Goal: Transaction & Acquisition: Purchase product/service

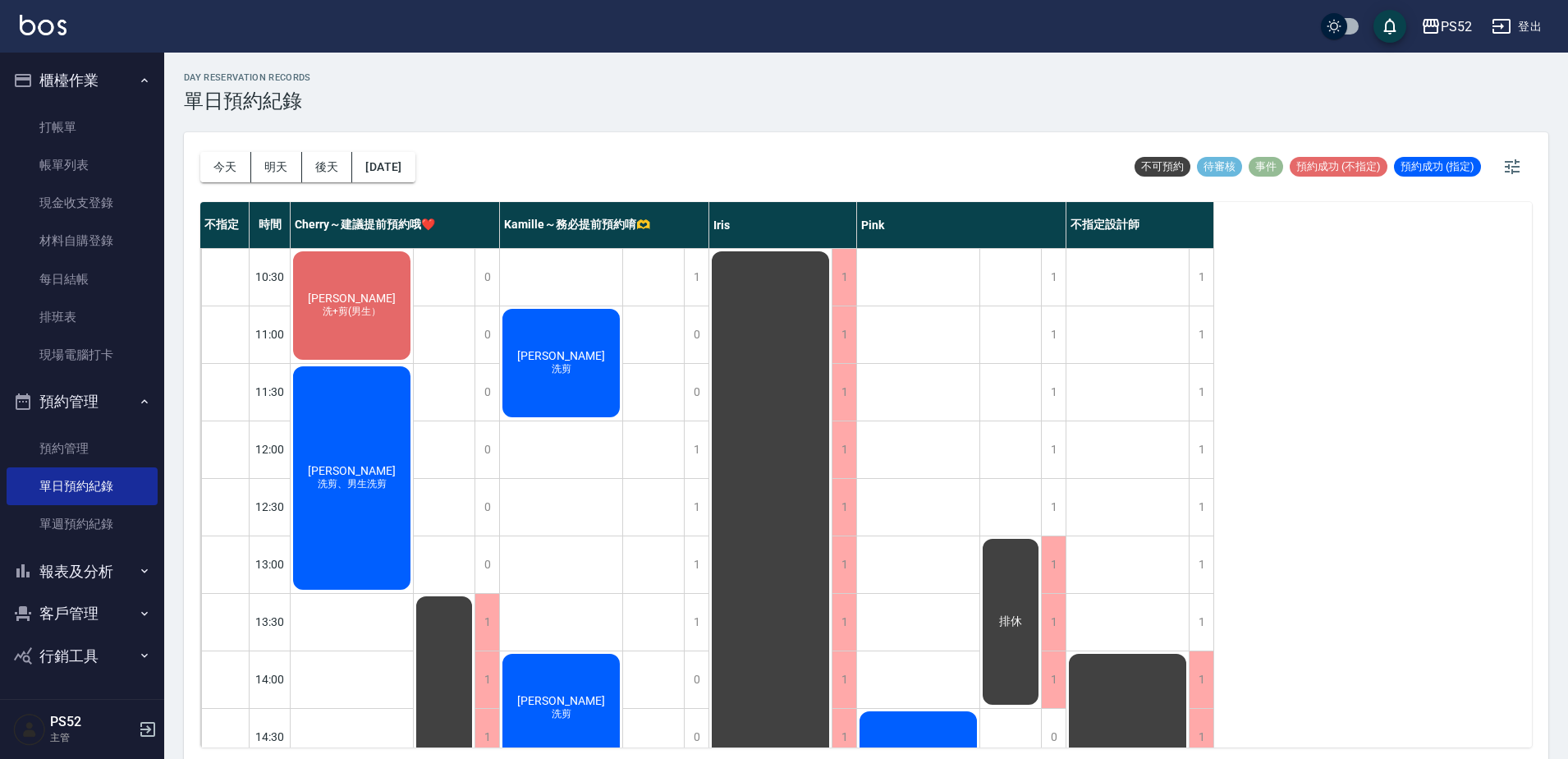
scroll to position [302, 0]
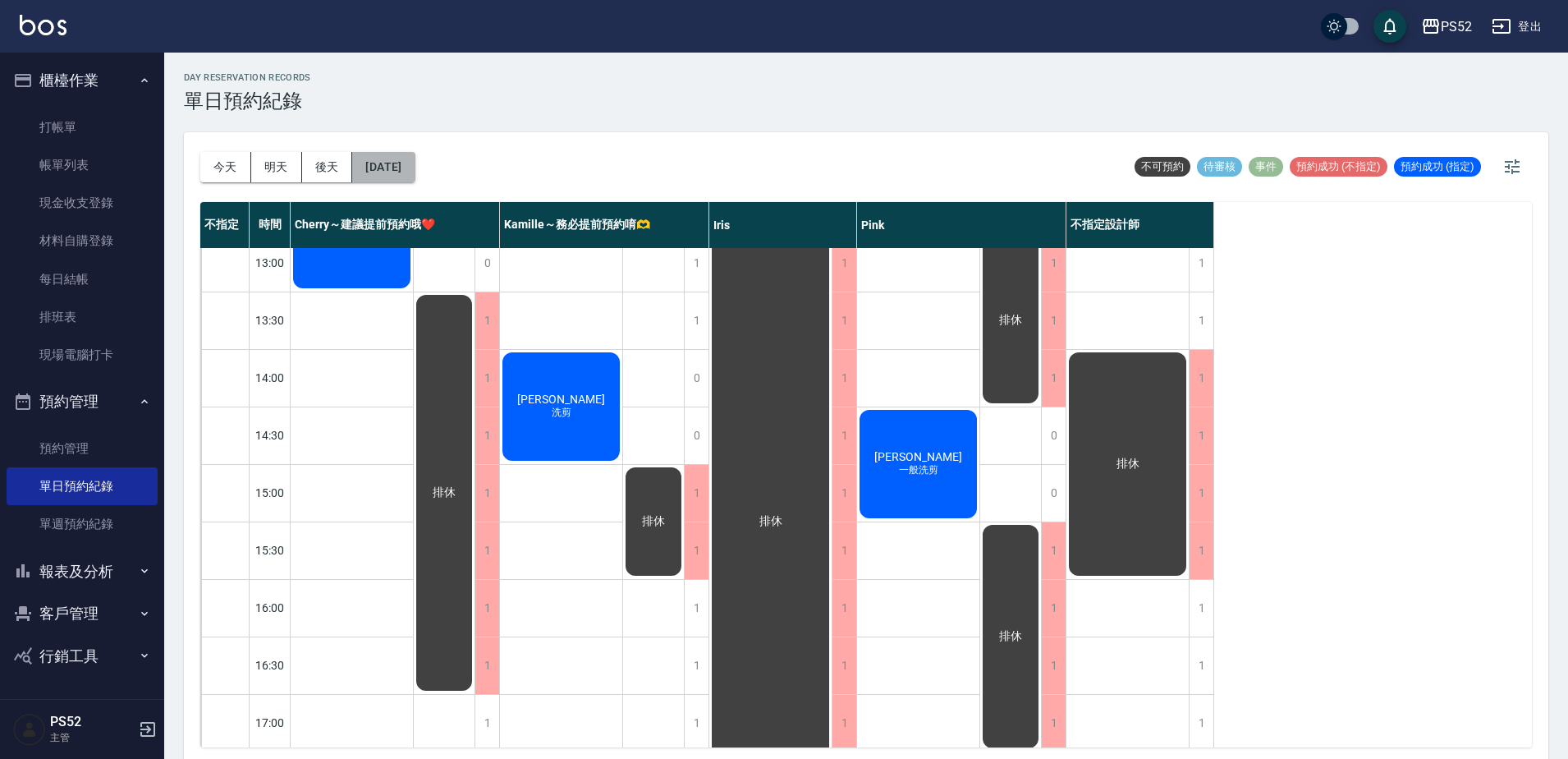
click at [415, 176] on button "[DATE]" at bounding box center [383, 167] width 62 height 31
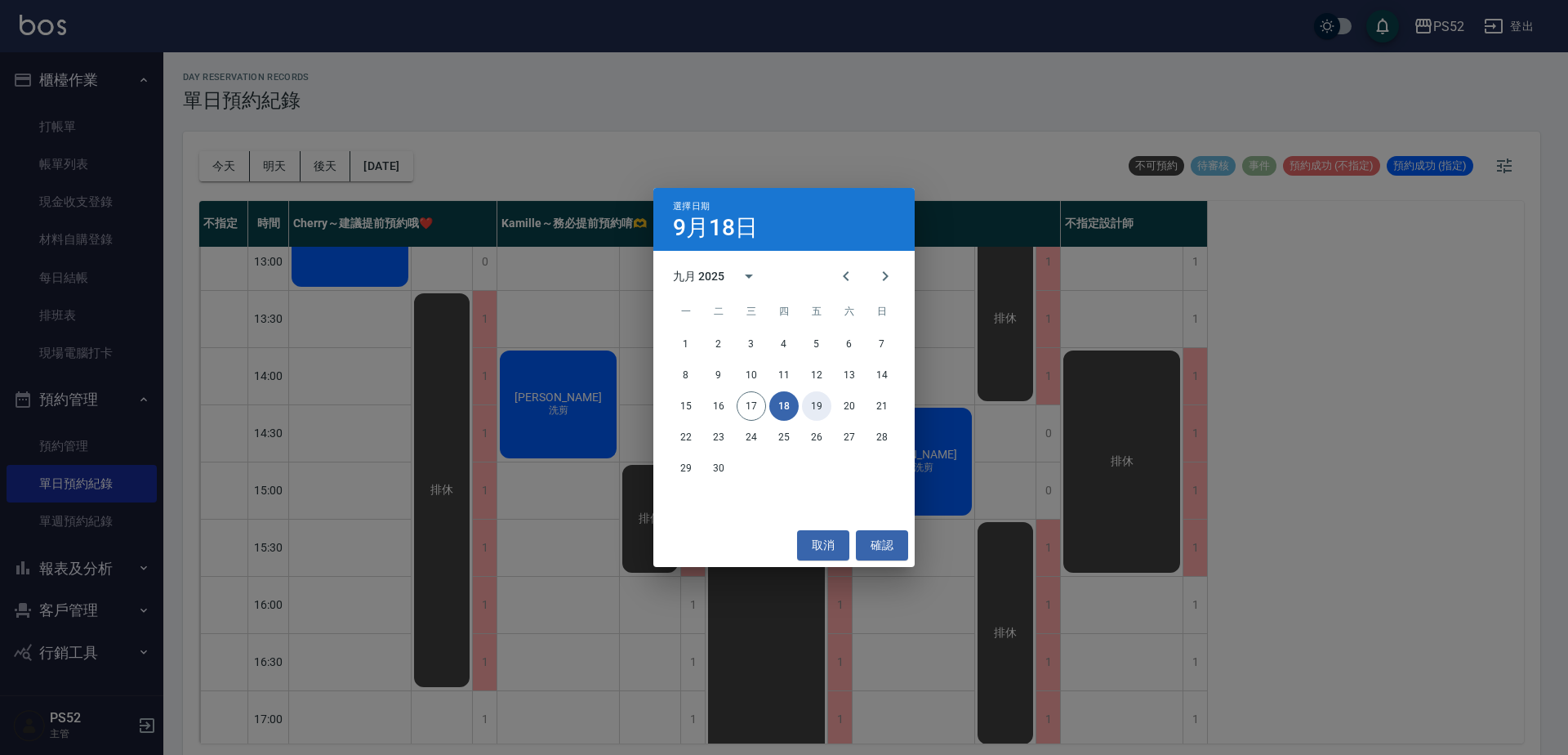
click at [823, 407] on button "19" at bounding box center [817, 405] width 30 height 30
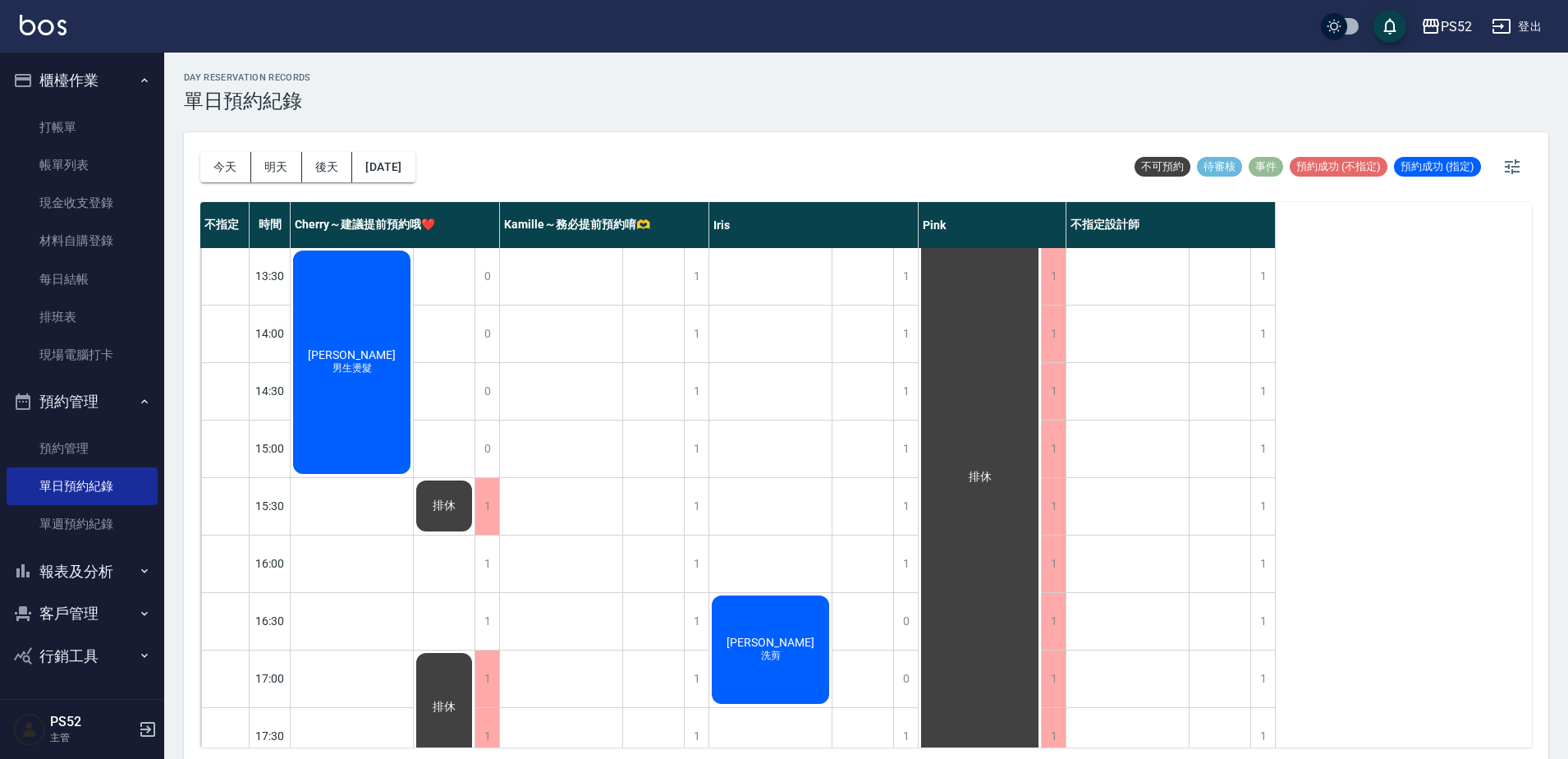
scroll to position [356, 0]
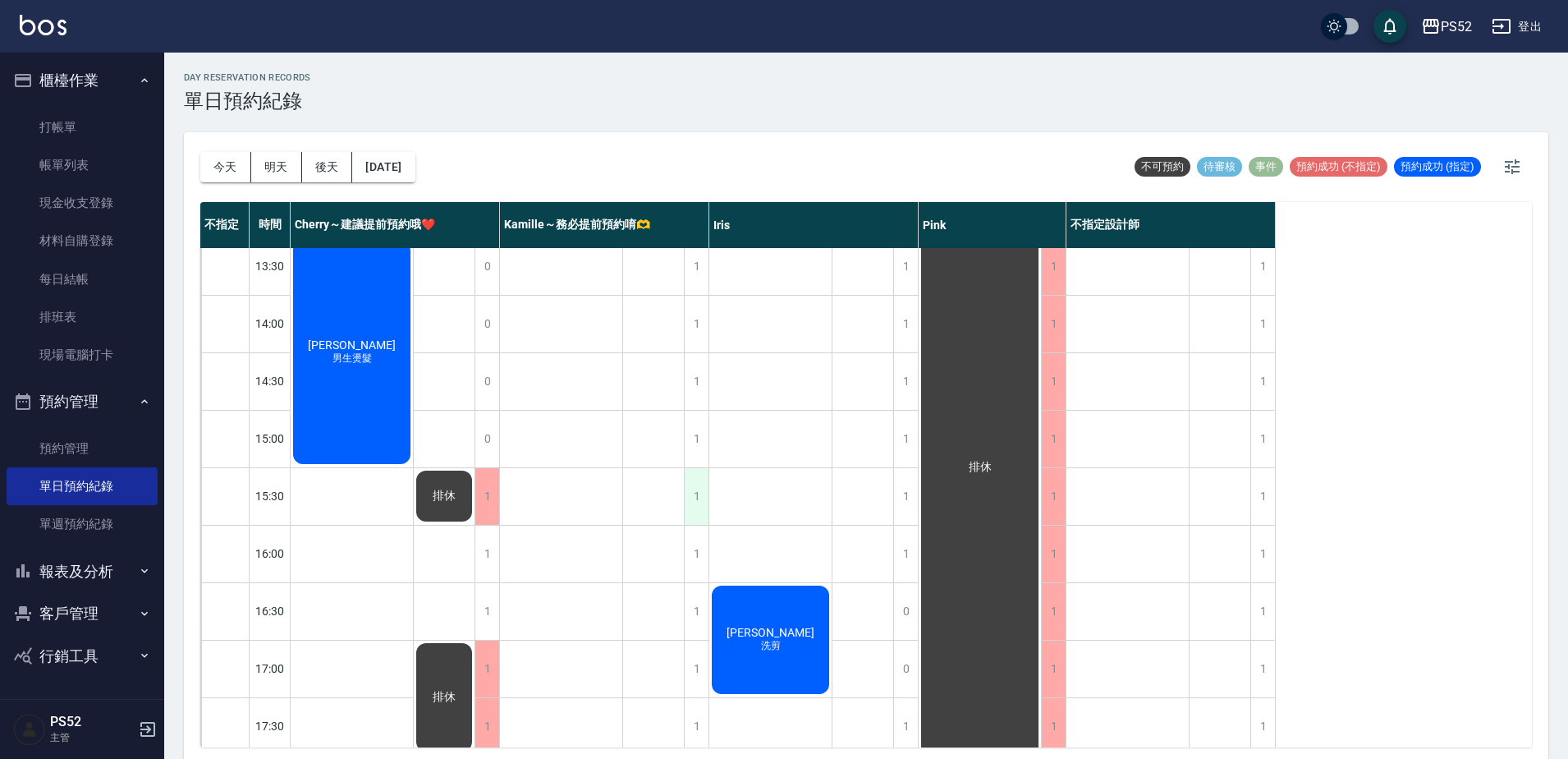
click at [702, 492] on div "1" at bounding box center [695, 496] width 24 height 57
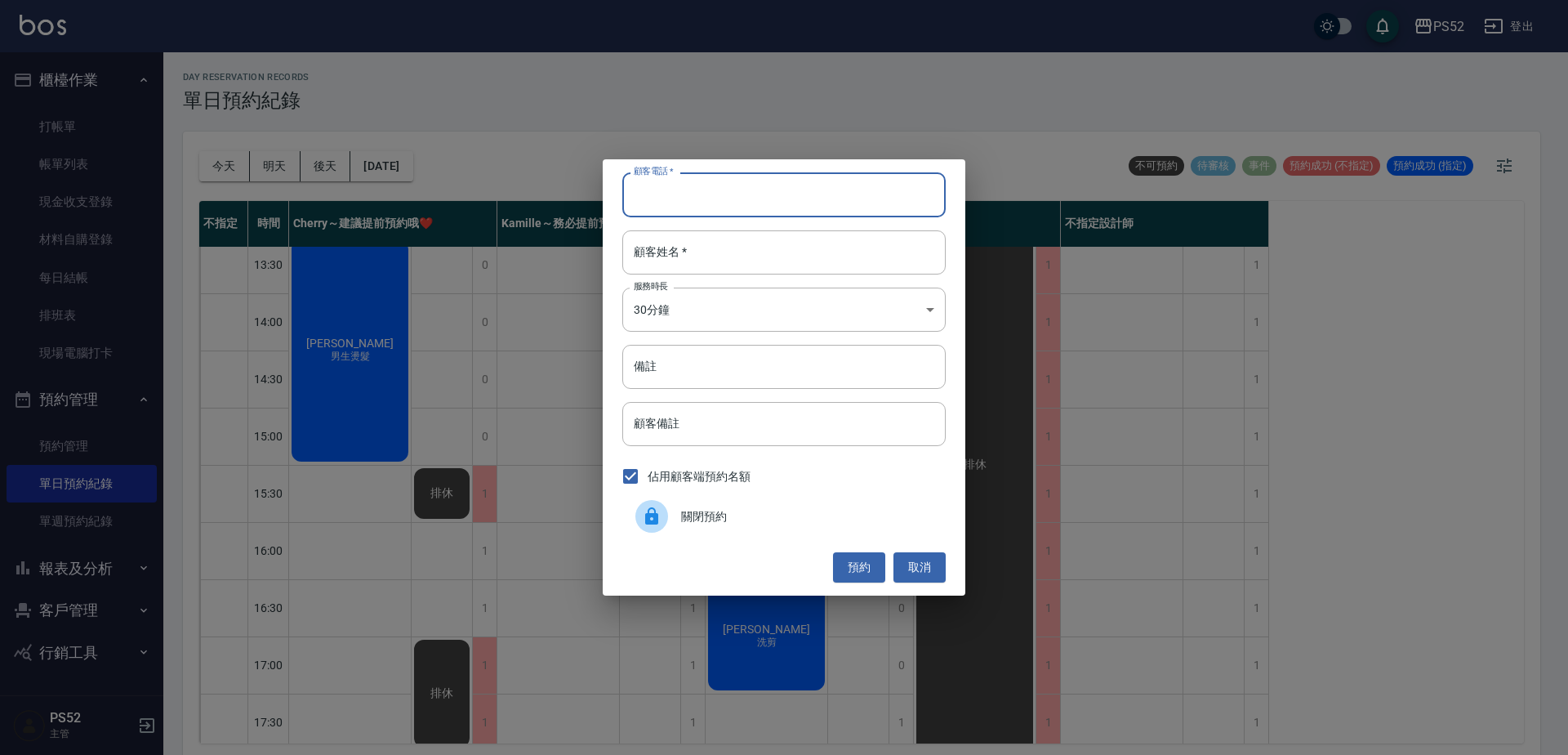
click at [669, 197] on input "顧客電話   *" at bounding box center [784, 194] width 323 height 44
click at [920, 571] on button "取消" at bounding box center [919, 568] width 52 height 31
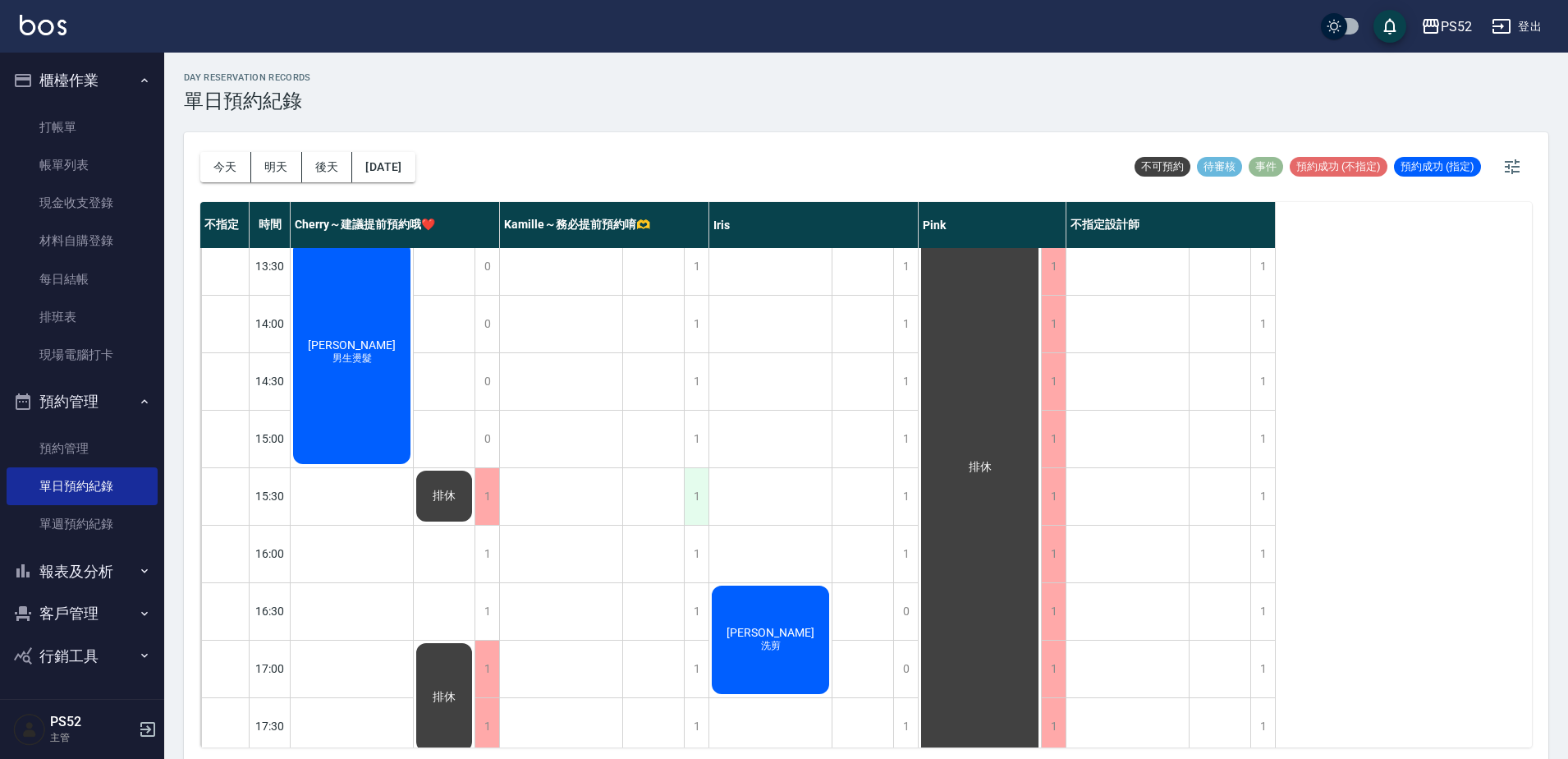
click at [695, 486] on div "1" at bounding box center [695, 496] width 24 height 57
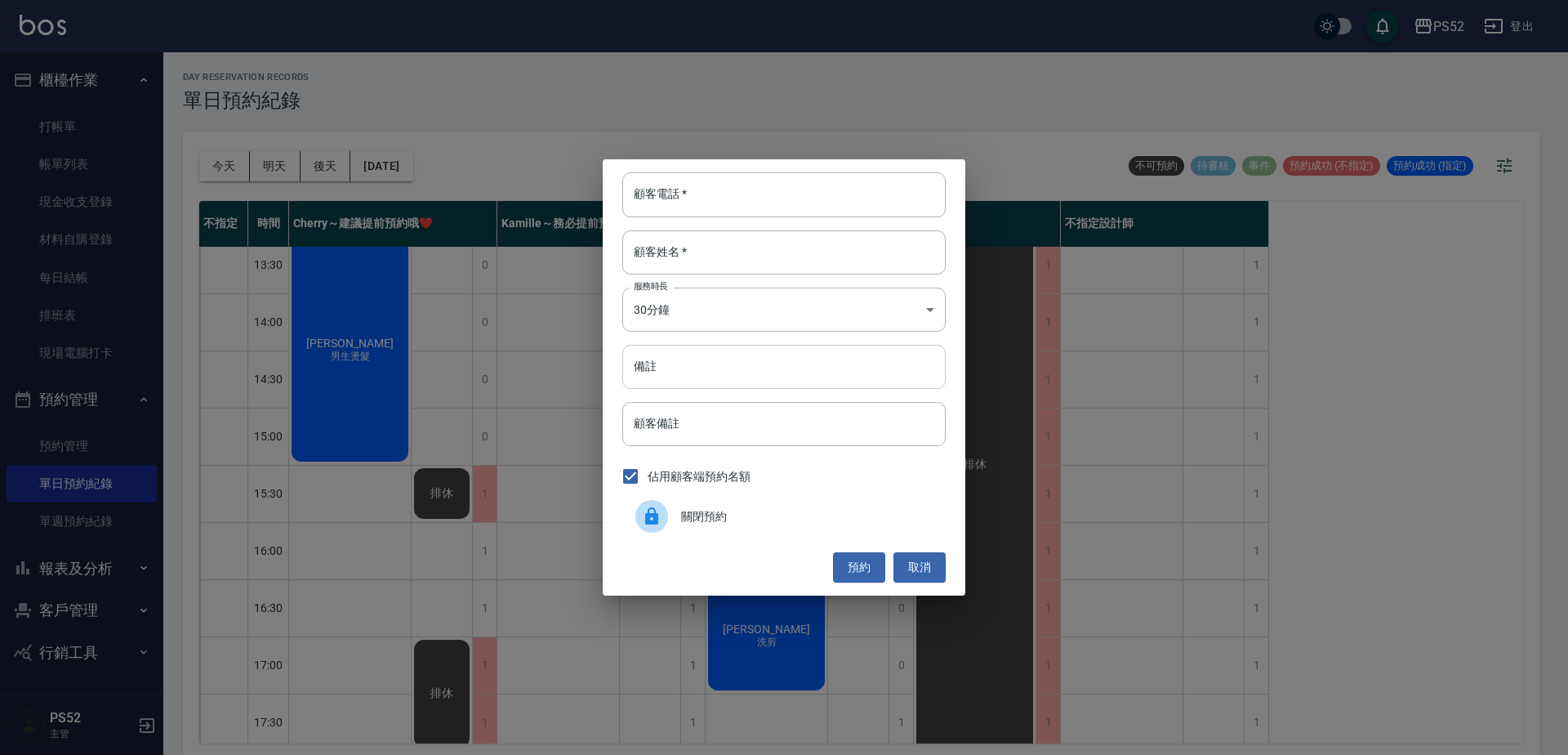
click at [694, 360] on input "備註" at bounding box center [784, 367] width 323 height 44
type input "0919810872 周小姐 洗剪"
click at [696, 304] on body "PS52 登出 櫃檯作業 打帳單 帳單列表 現金收支登錄 材料自購登錄 每日結帳 排班表 現場電腦打卡 預約管理 預約管理 單日預約紀錄 單週預約紀錄 報表及…" at bounding box center [784, 379] width 1568 height 759
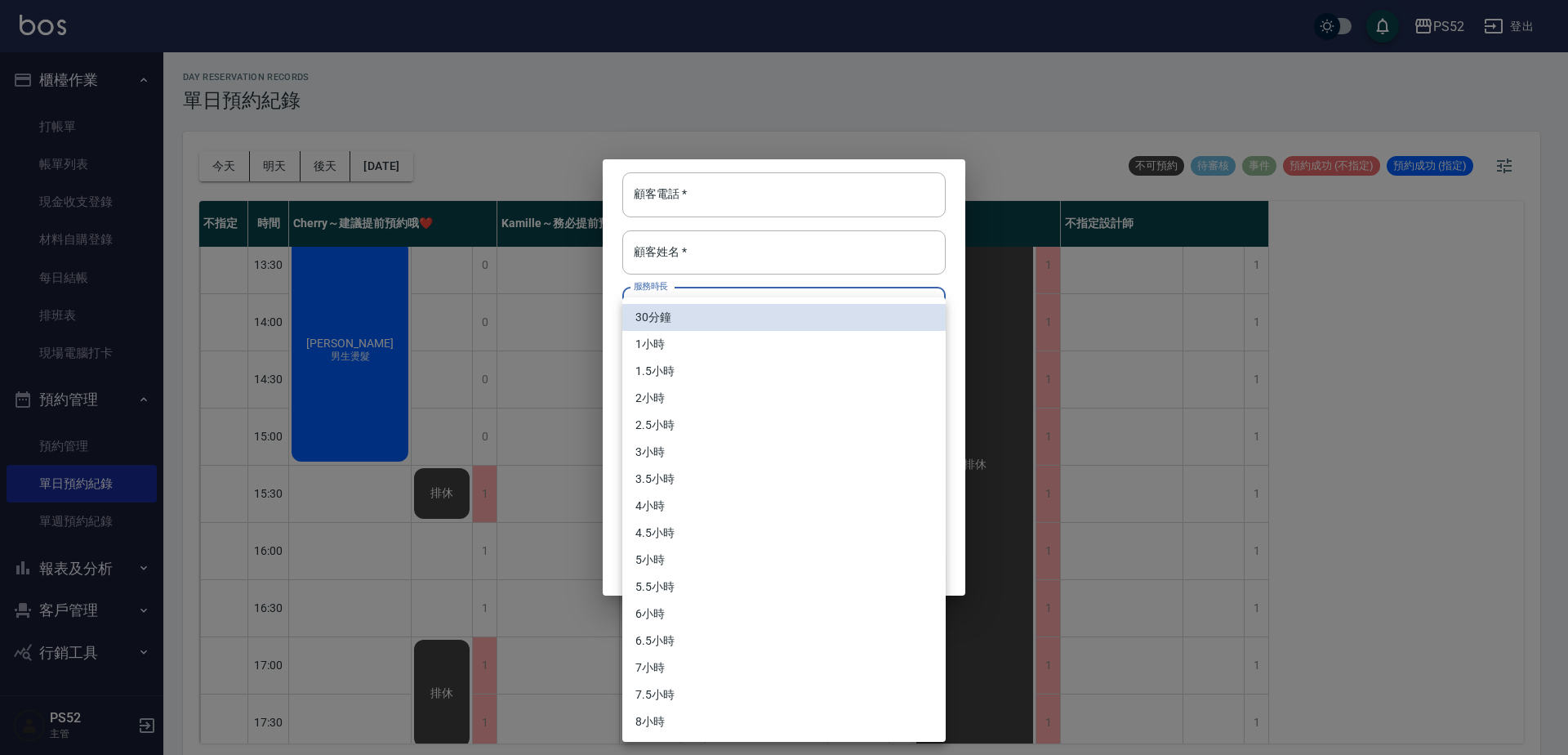
click at [710, 342] on li "1小時" at bounding box center [784, 344] width 323 height 27
type input "2"
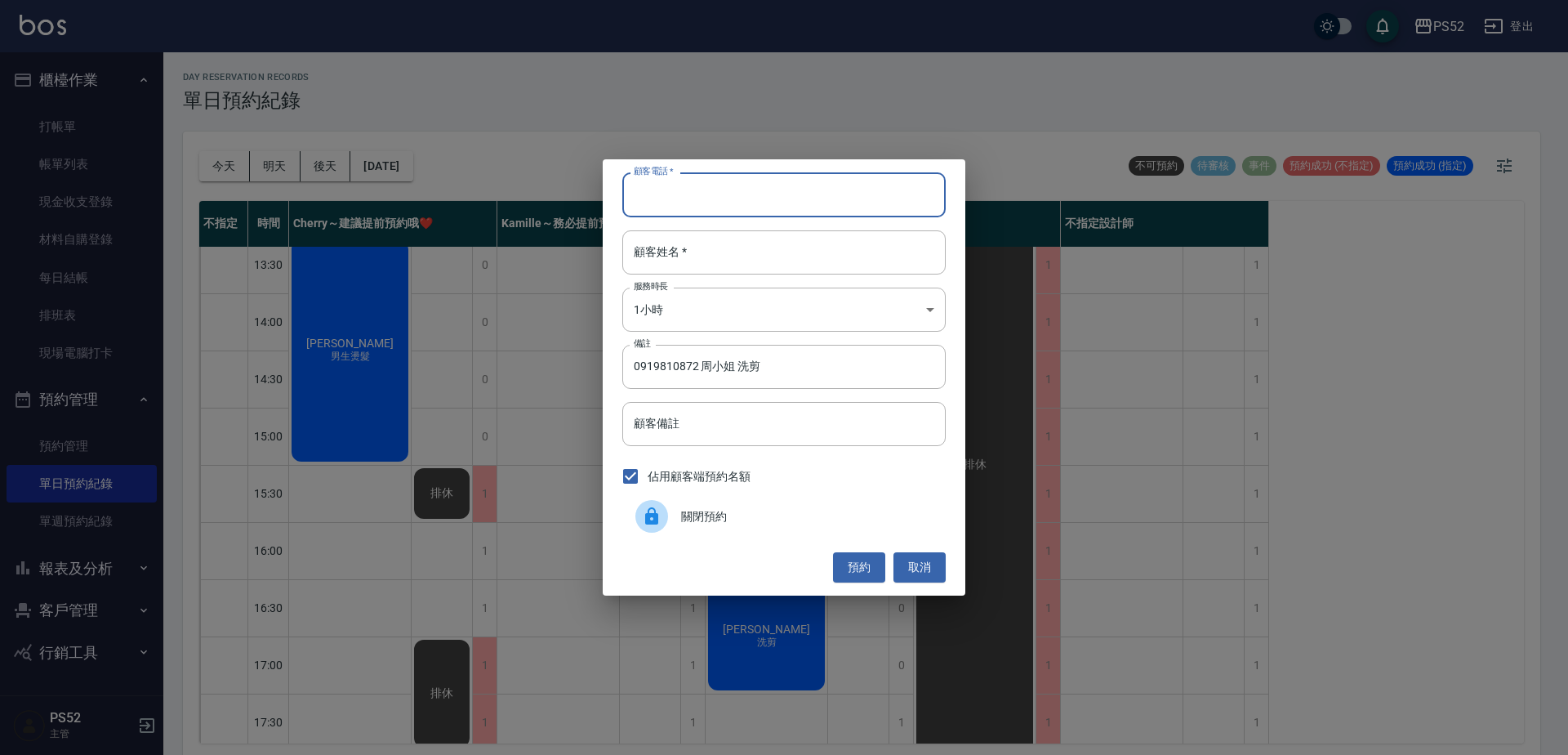
click at [757, 194] on input "顧客電話   *" at bounding box center [784, 194] width 323 height 44
type input "00"
click at [778, 235] on input "顧客姓名   *" at bounding box center [784, 252] width 323 height 44
type input "＿"
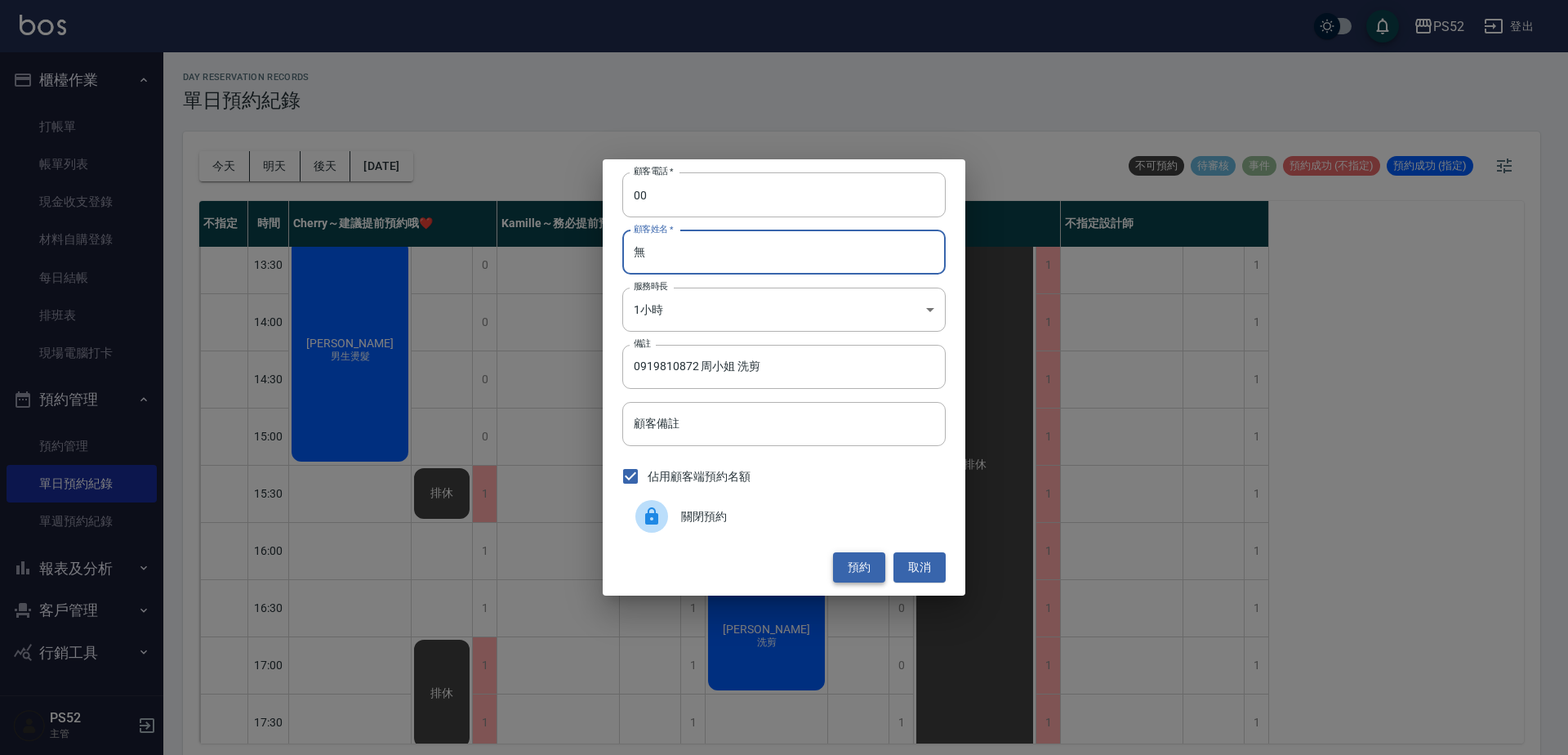
type input "無"
click at [870, 571] on button "預約" at bounding box center [859, 568] width 52 height 31
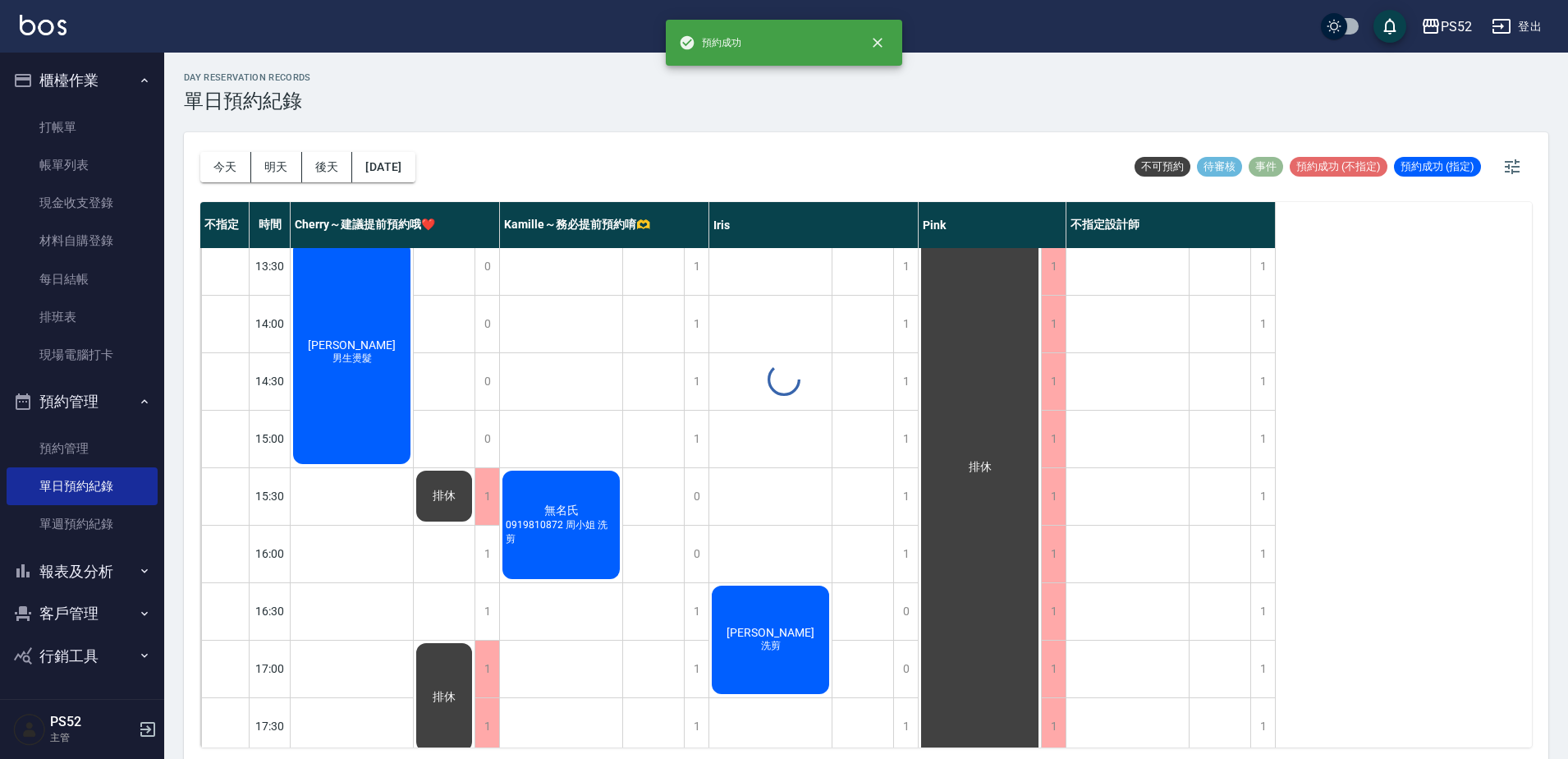
click at [591, 537] on span "0919810872 周小姐 洗剪" at bounding box center [561, 532] width 117 height 28
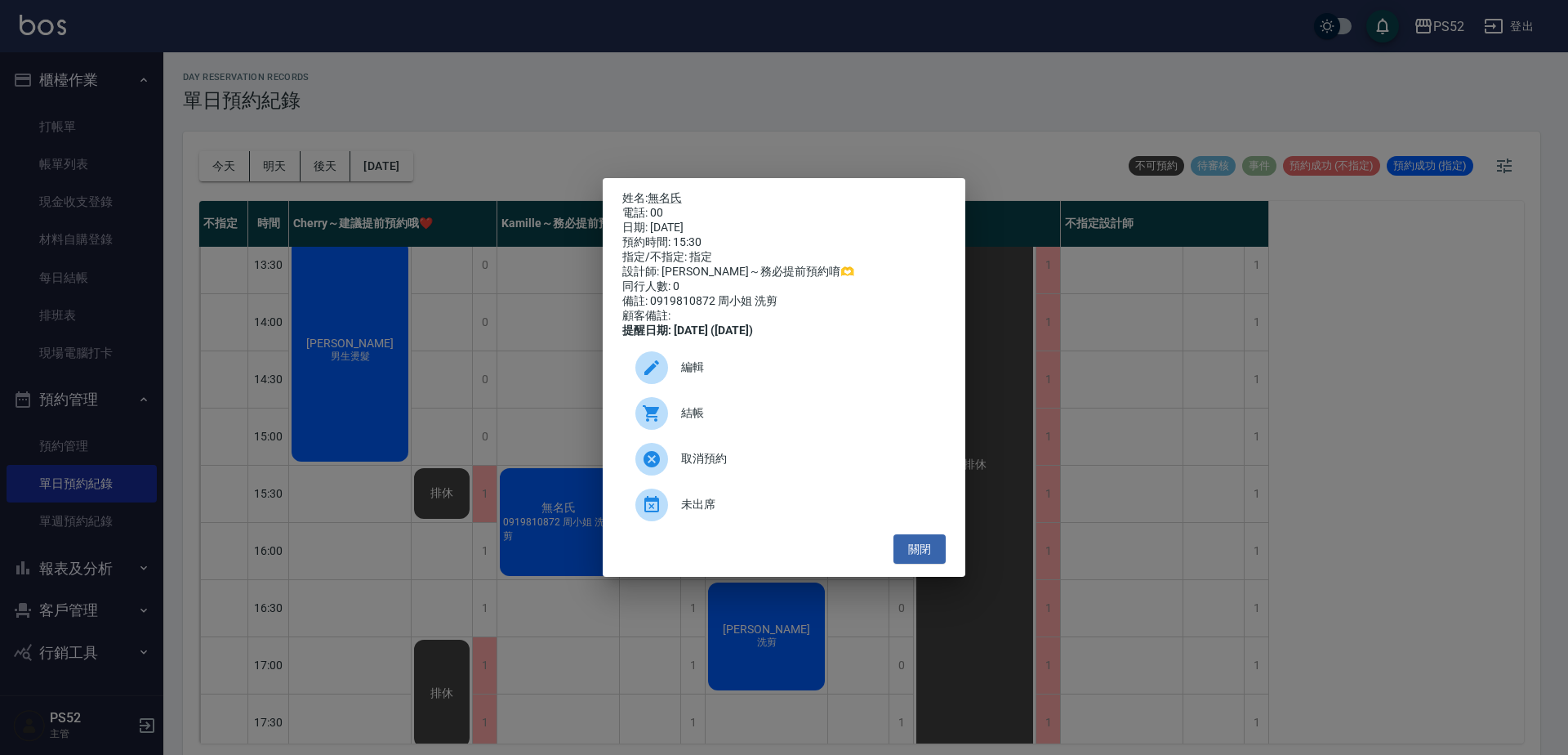
click at [664, 360] on div at bounding box center [658, 368] width 46 height 32
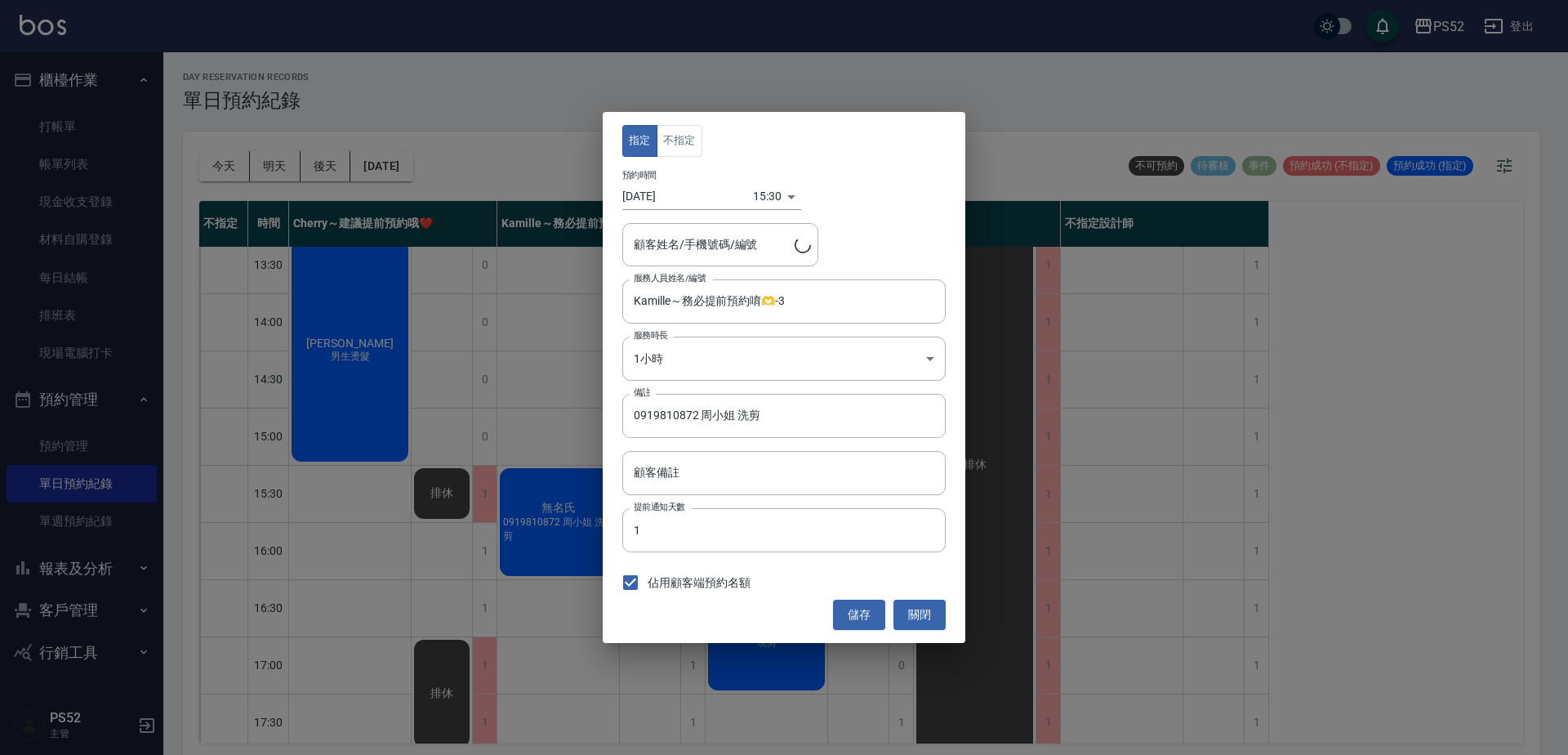
type input "無名氏/00/PS00"
click at [691, 155] on button "不指定" at bounding box center [679, 140] width 46 height 31
click at [873, 611] on button "儲存" at bounding box center [859, 615] width 52 height 31
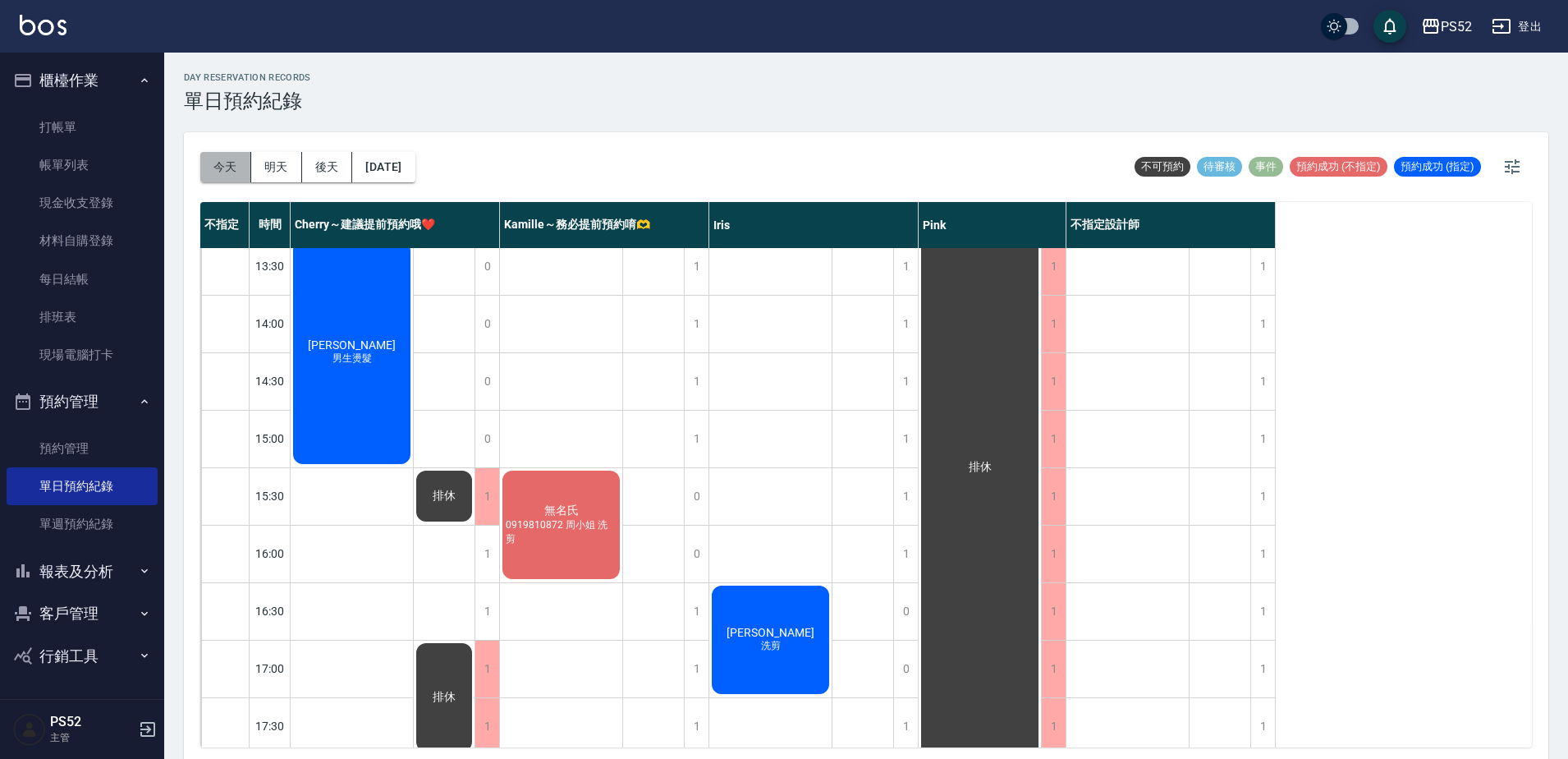
click at [248, 164] on button "今天" at bounding box center [226, 167] width 51 height 31
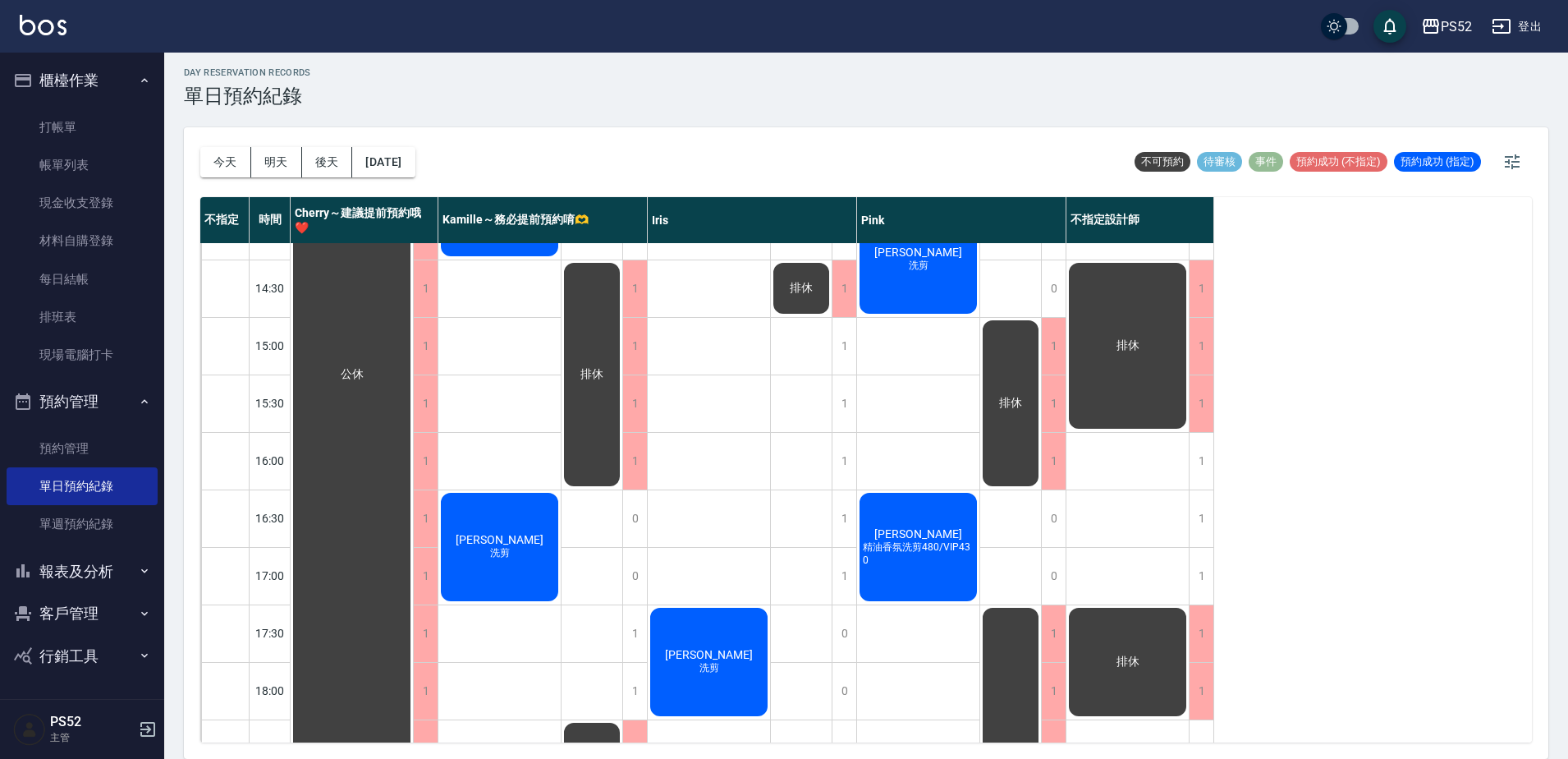
scroll to position [465, 0]
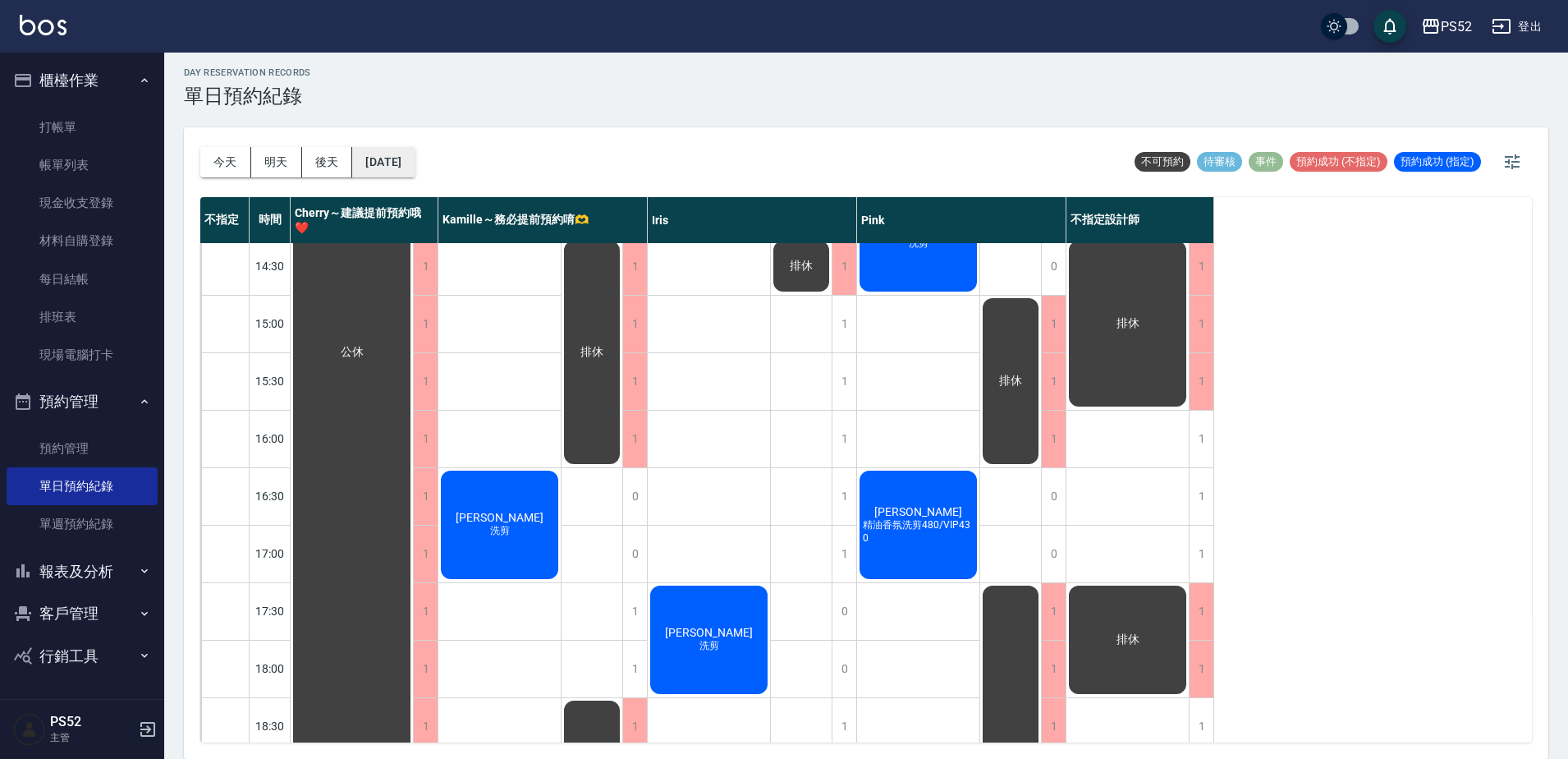
click at [375, 166] on button "[DATE]" at bounding box center [383, 163] width 62 height 31
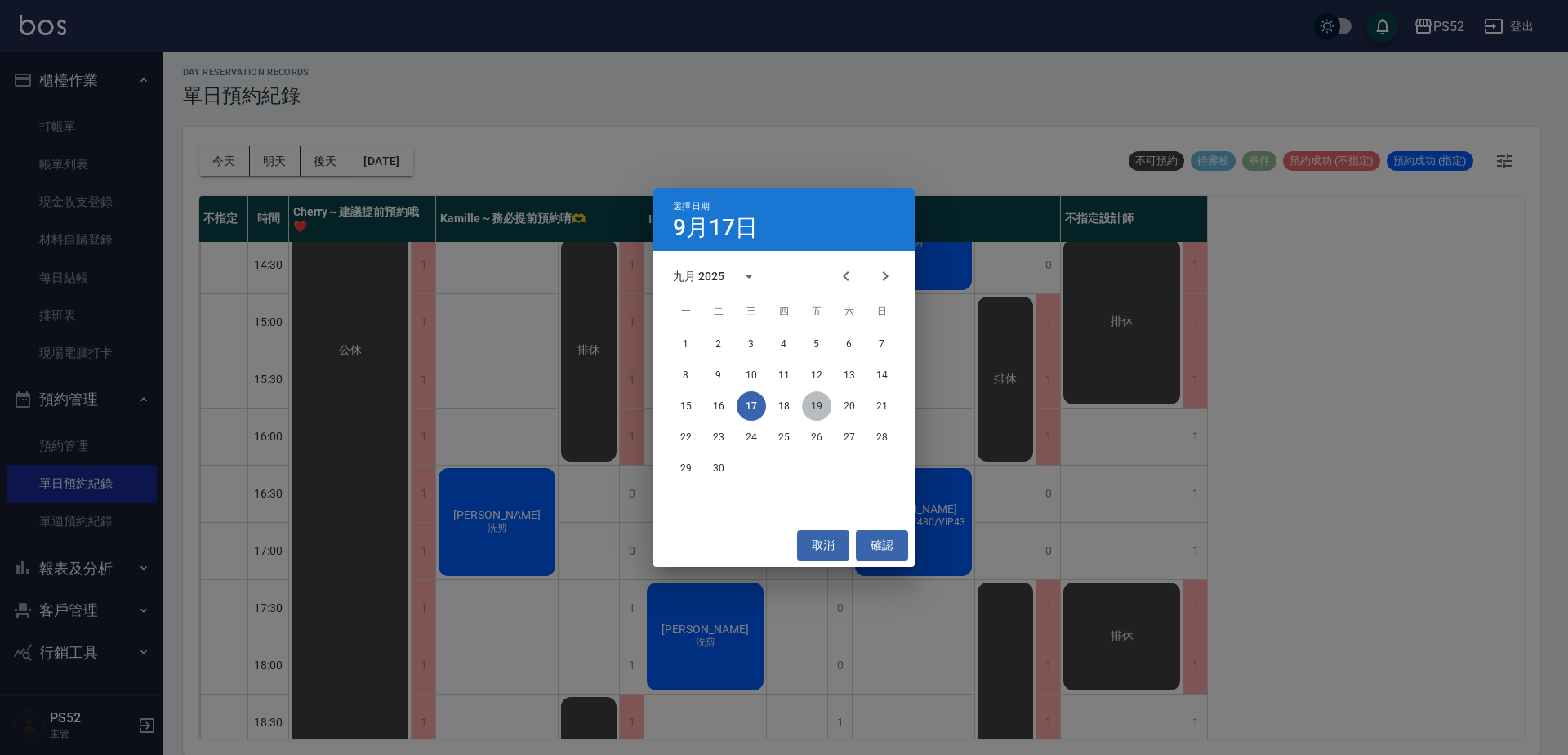
click at [823, 395] on button "19" at bounding box center [817, 405] width 30 height 30
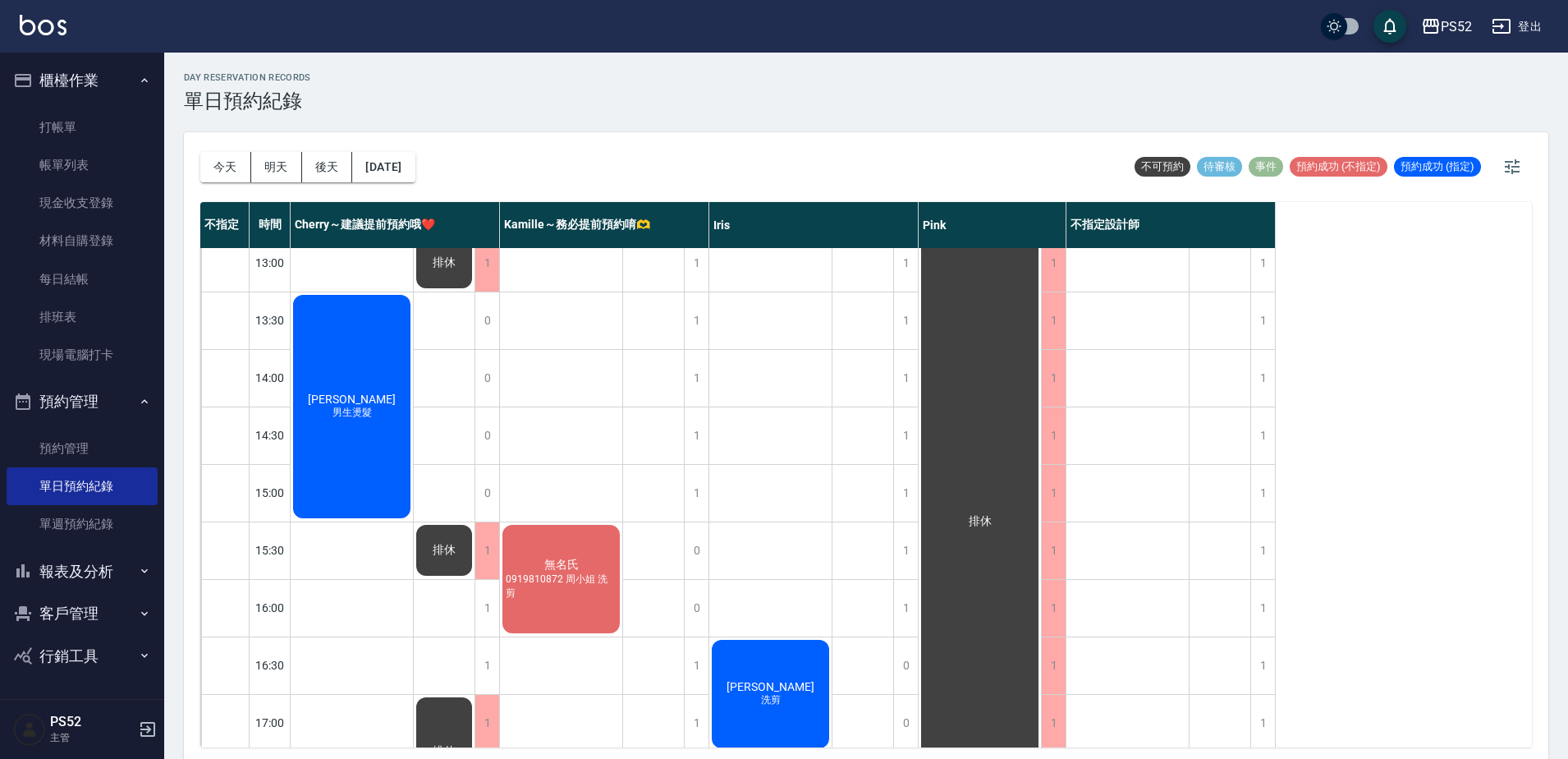
scroll to position [438, 0]
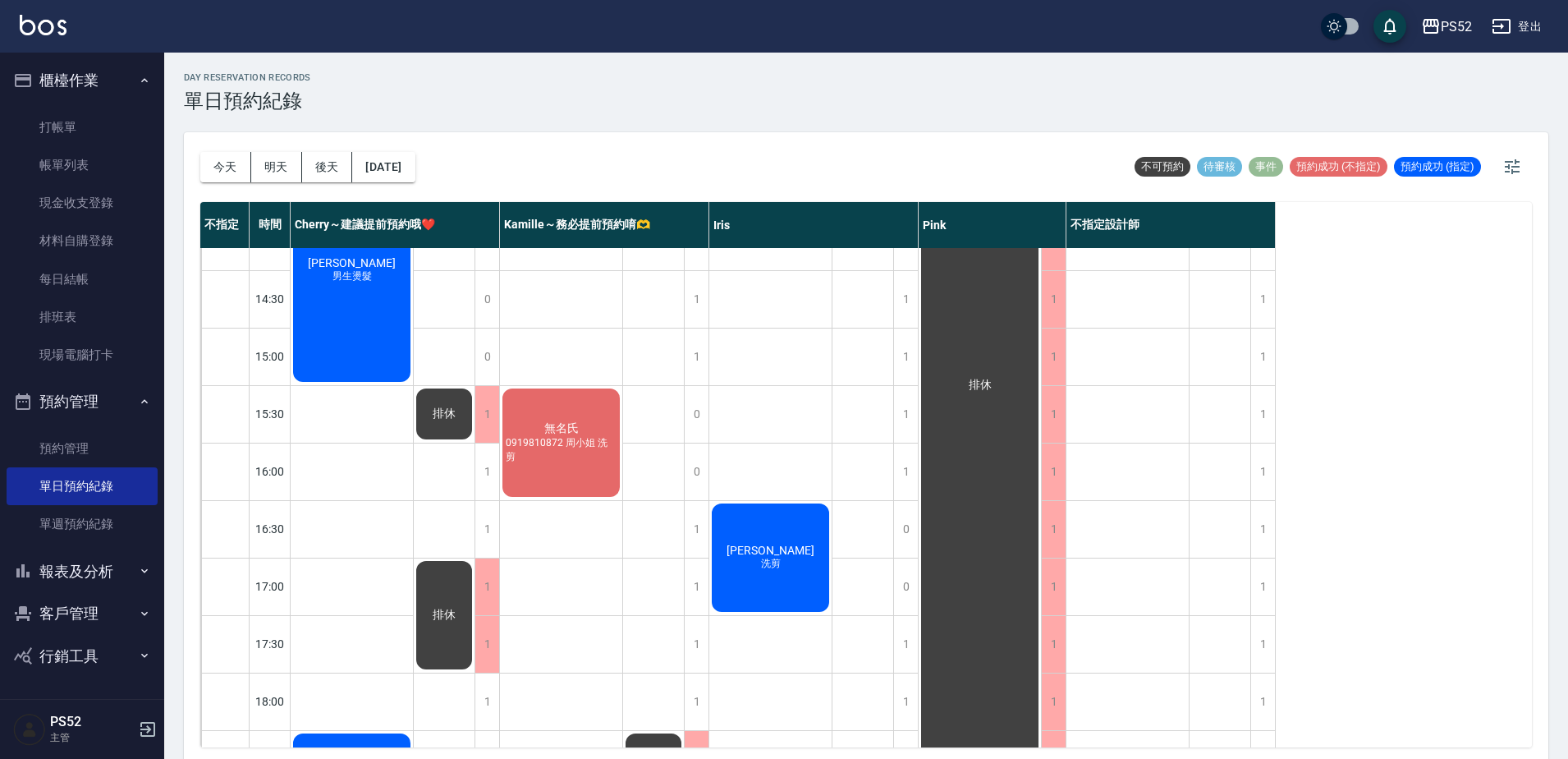
click at [589, 413] on div "無名氏 0919810872 周小姐 洗剪" at bounding box center [561, 442] width 122 height 113
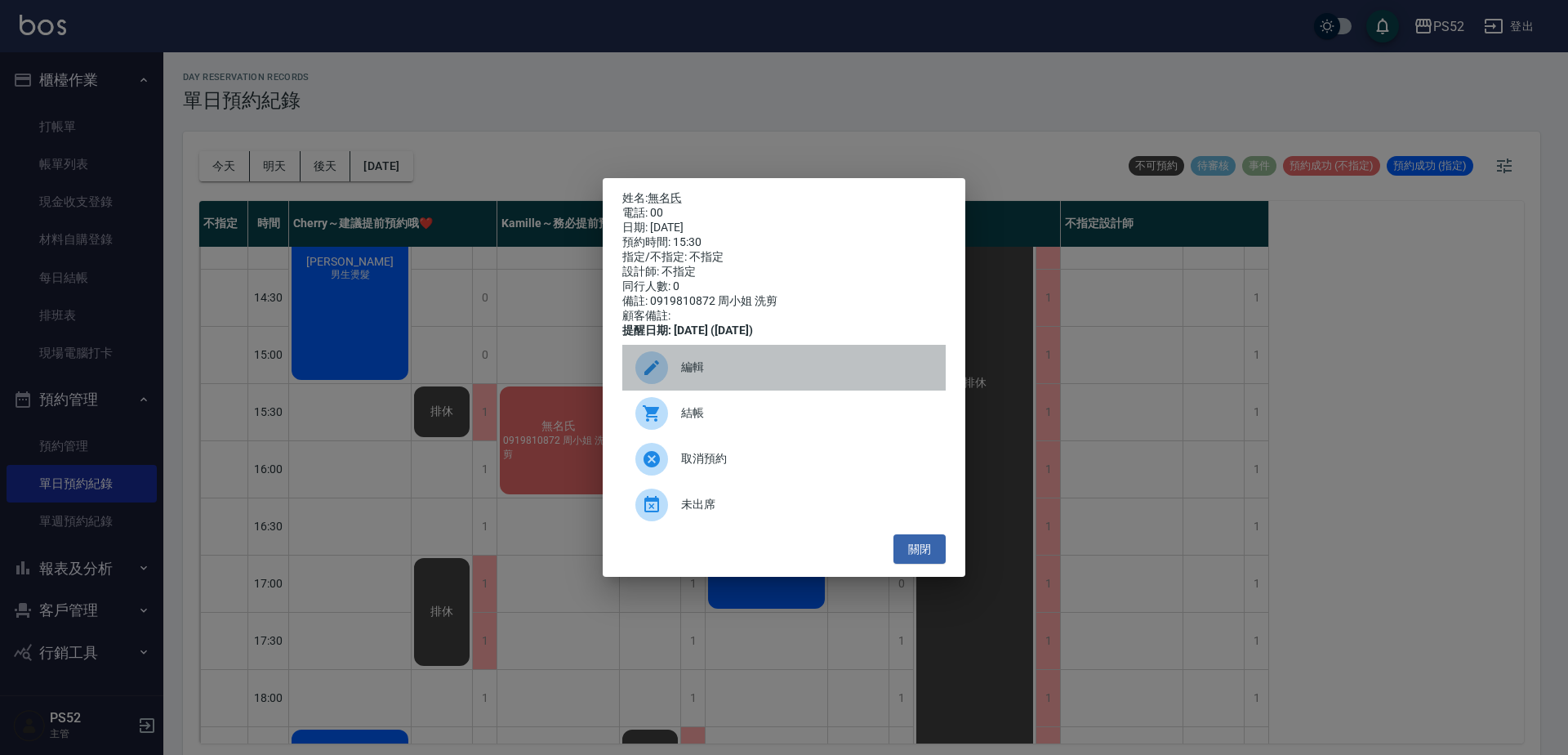
click at [699, 376] on span "編輯" at bounding box center [807, 367] width 252 height 17
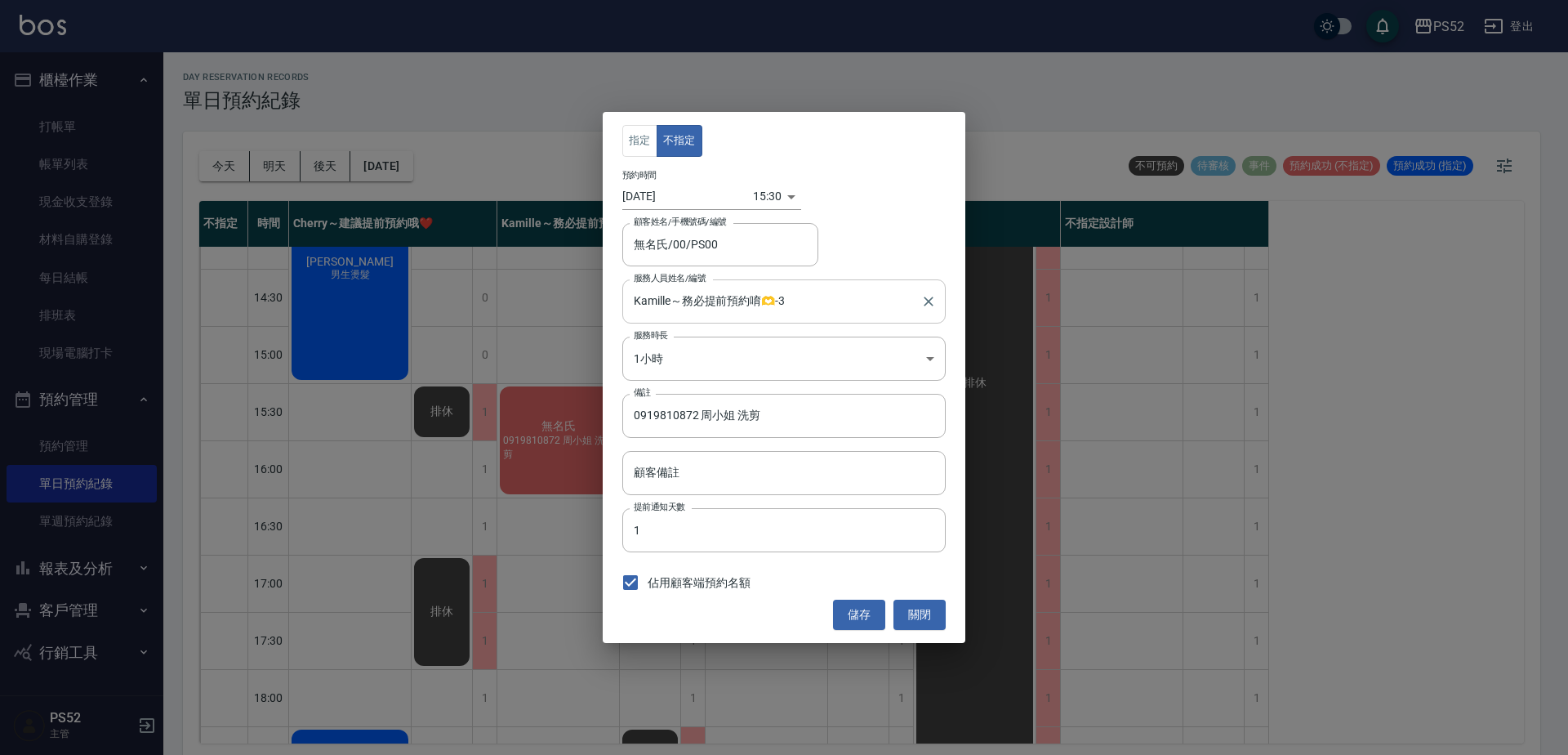
click at [678, 306] on input "Kamille～務必提前預約唷🫶-3" at bounding box center [772, 301] width 284 height 29
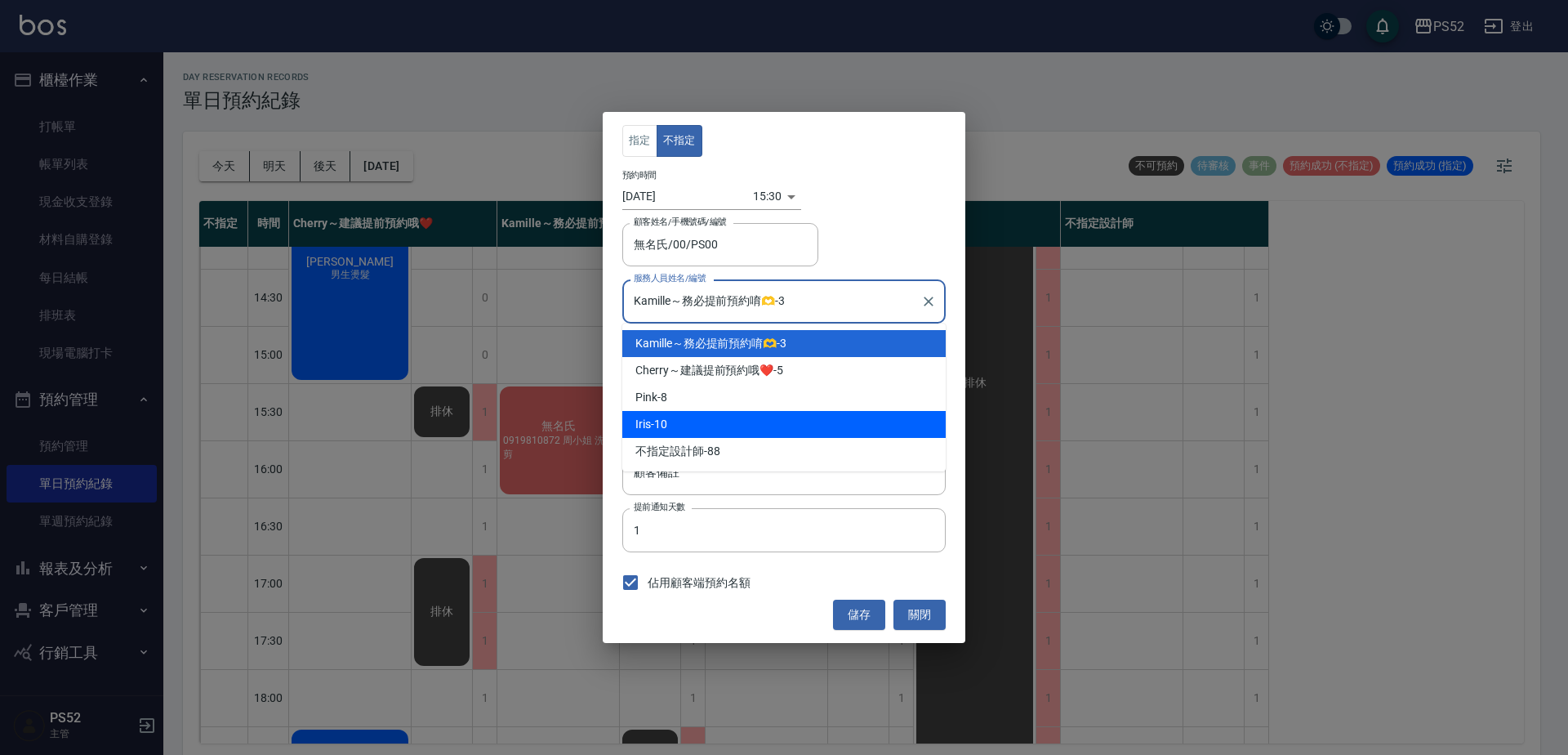
click at [670, 414] on div "Iris -10" at bounding box center [784, 424] width 323 height 27
type input "Iris-10"
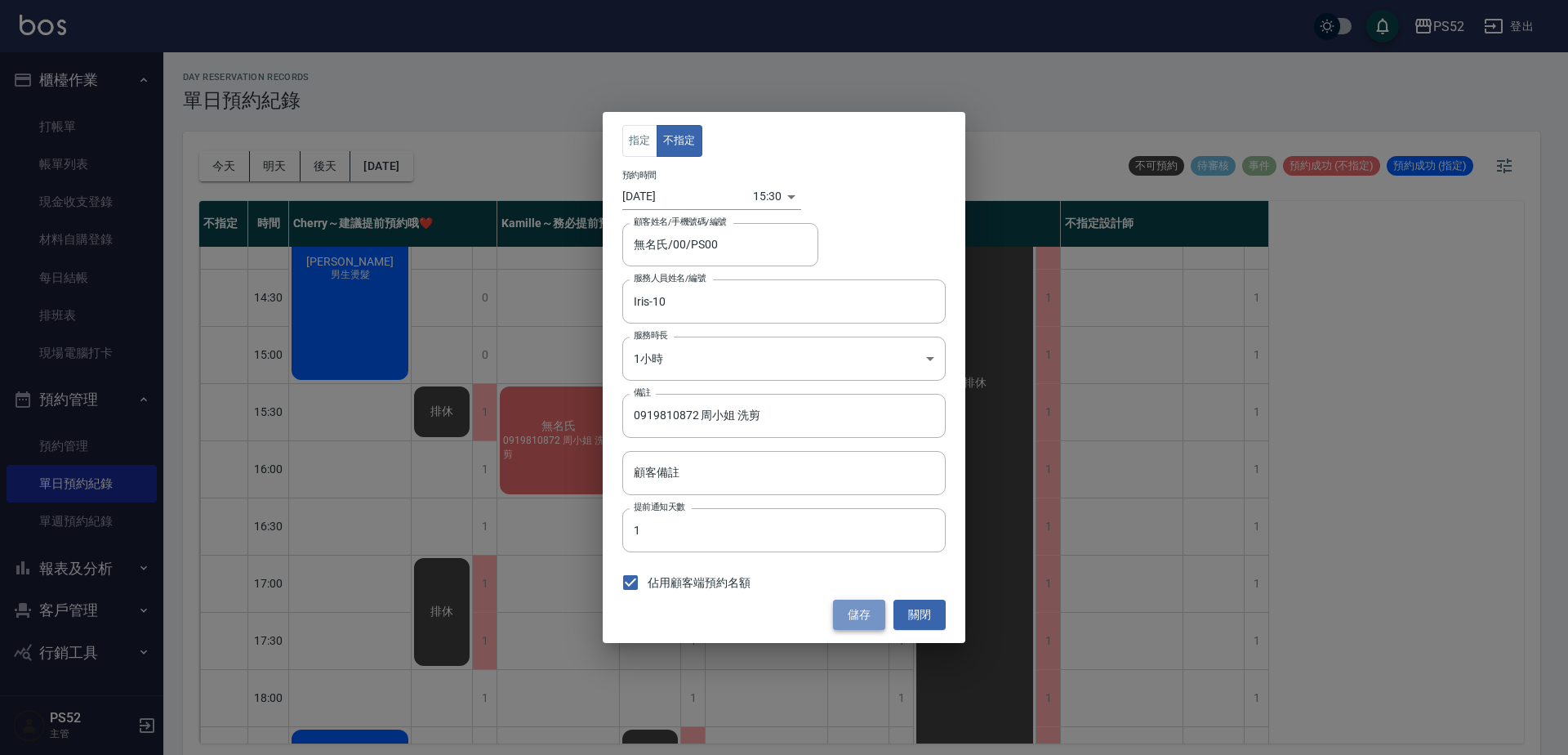
click at [851, 608] on button "儲存" at bounding box center [859, 615] width 52 height 31
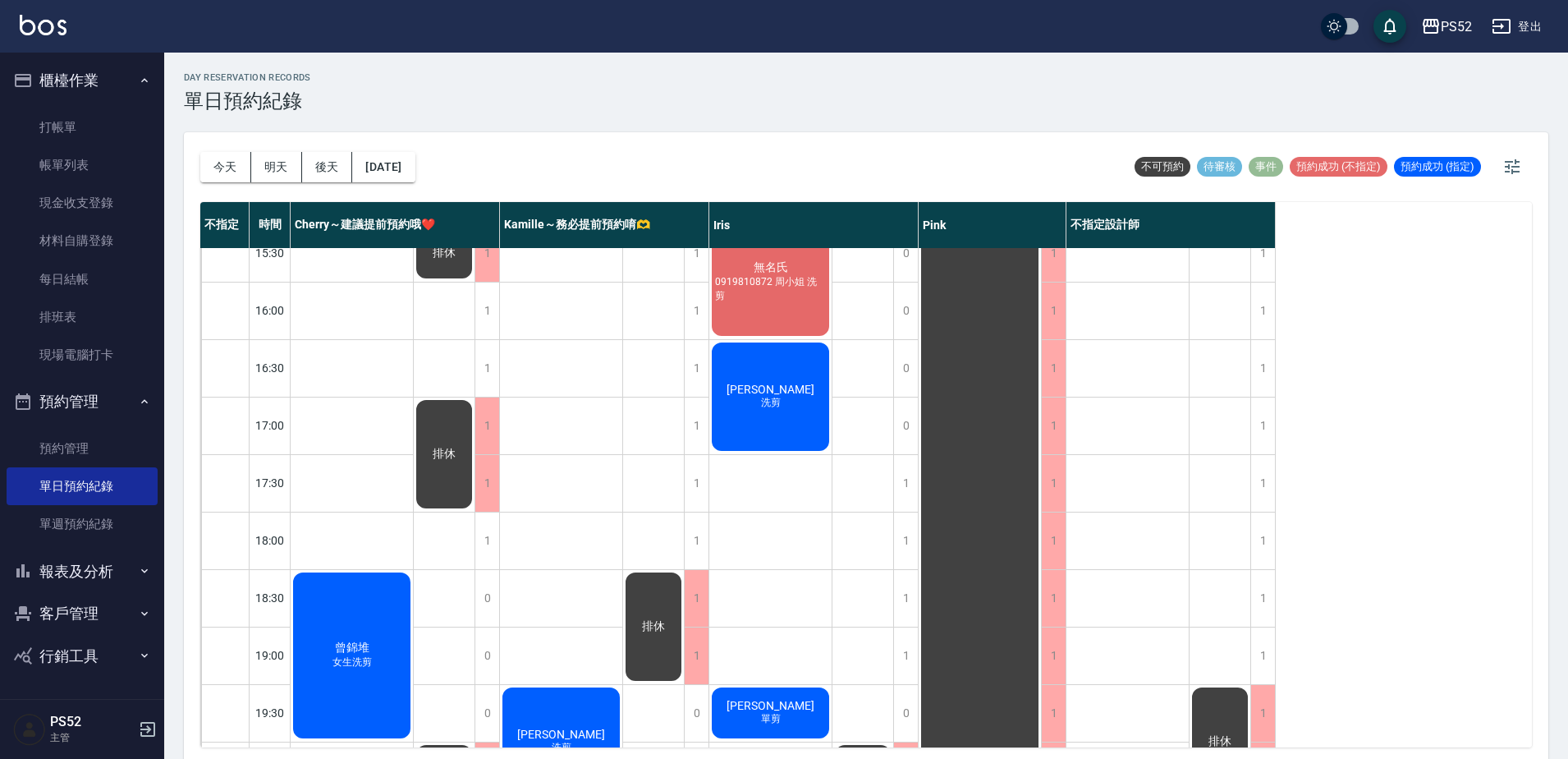
scroll to position [602, 0]
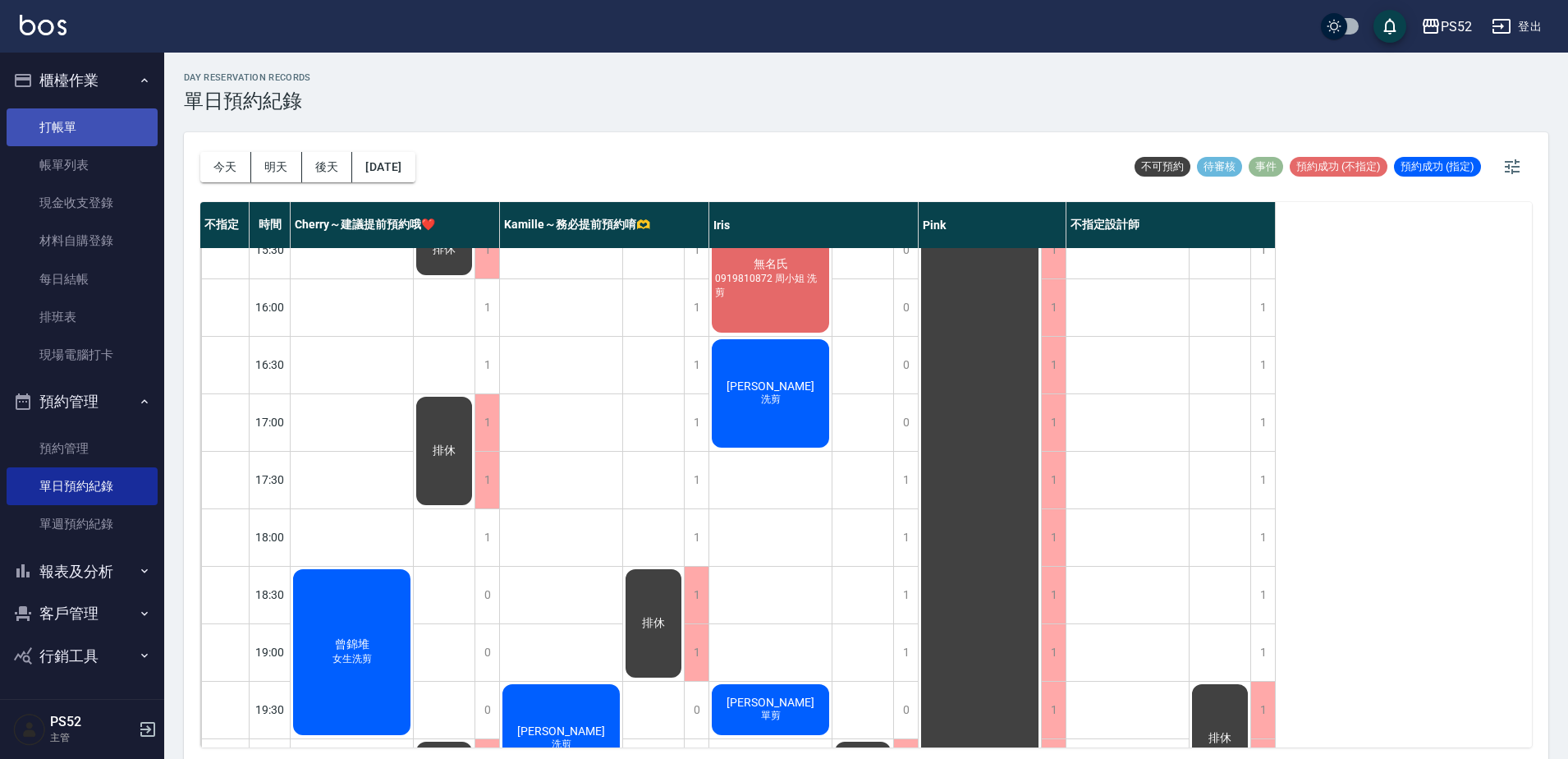
click at [90, 131] on link "打帳單" at bounding box center [81, 127] width 151 height 38
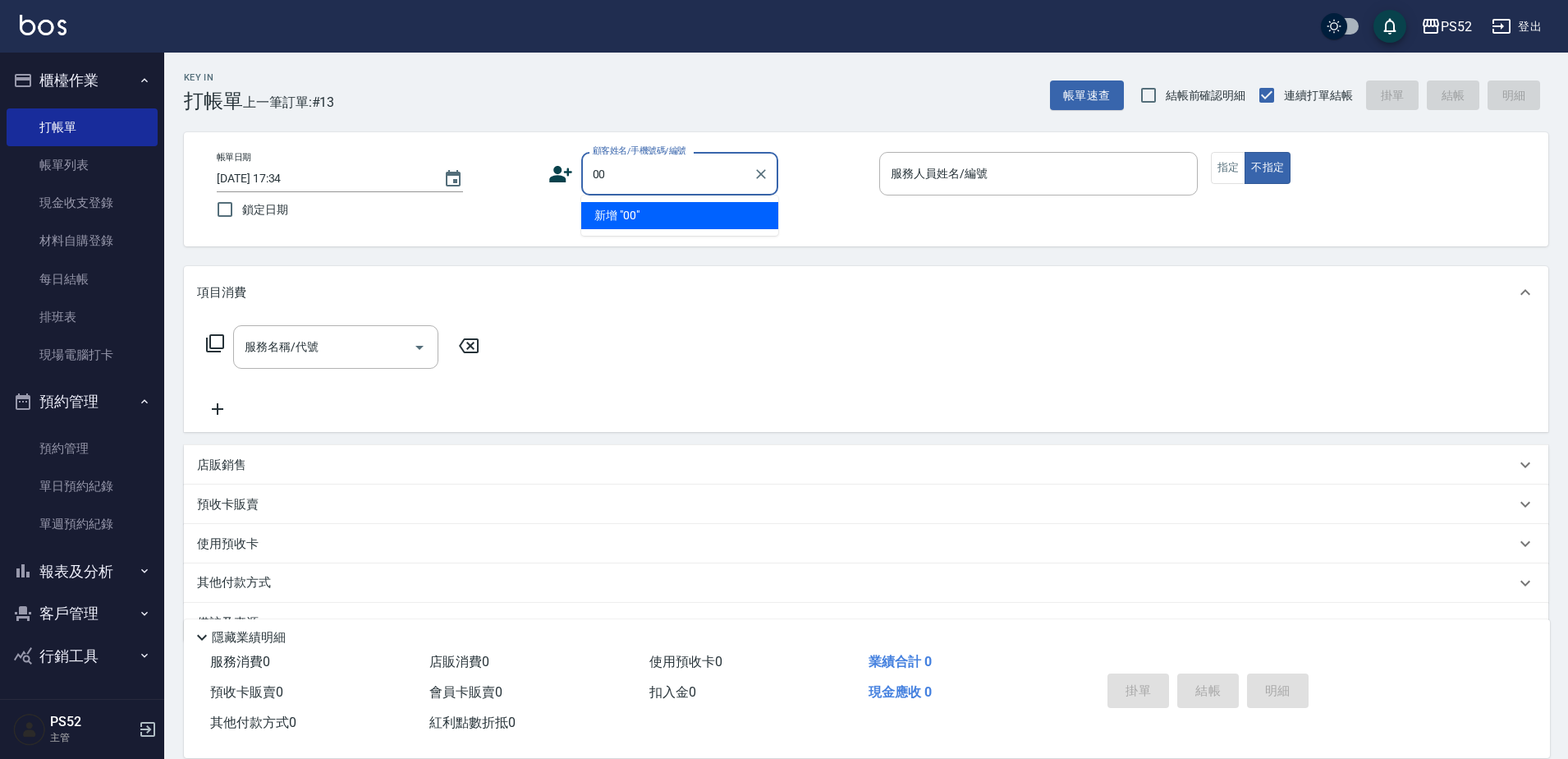
type input "00"
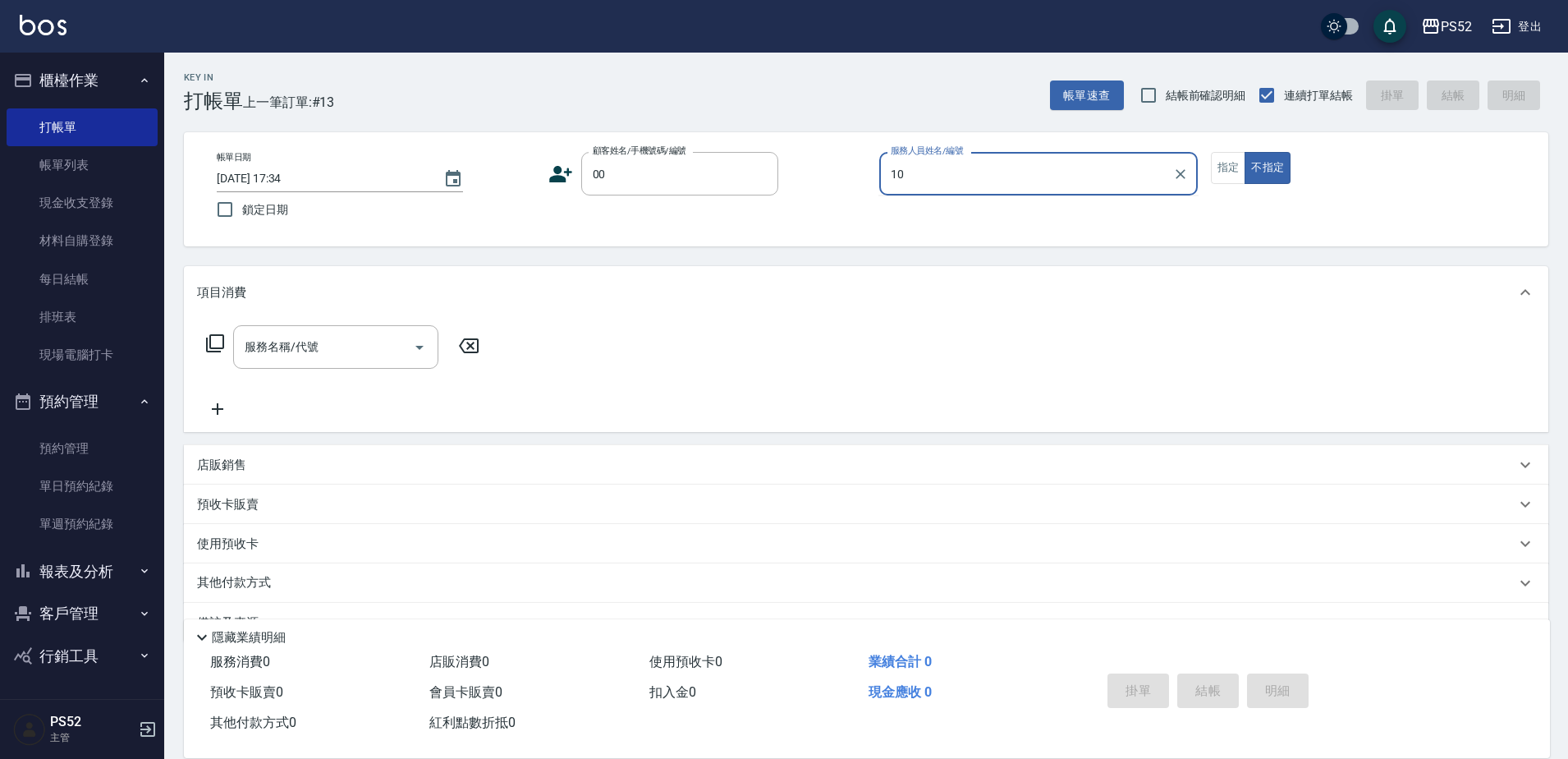
type input "Iris-10"
type button "false"
type input "無名氏/00/PS00"
click at [333, 361] on input "服務名稱/代號" at bounding box center [323, 347] width 166 height 29
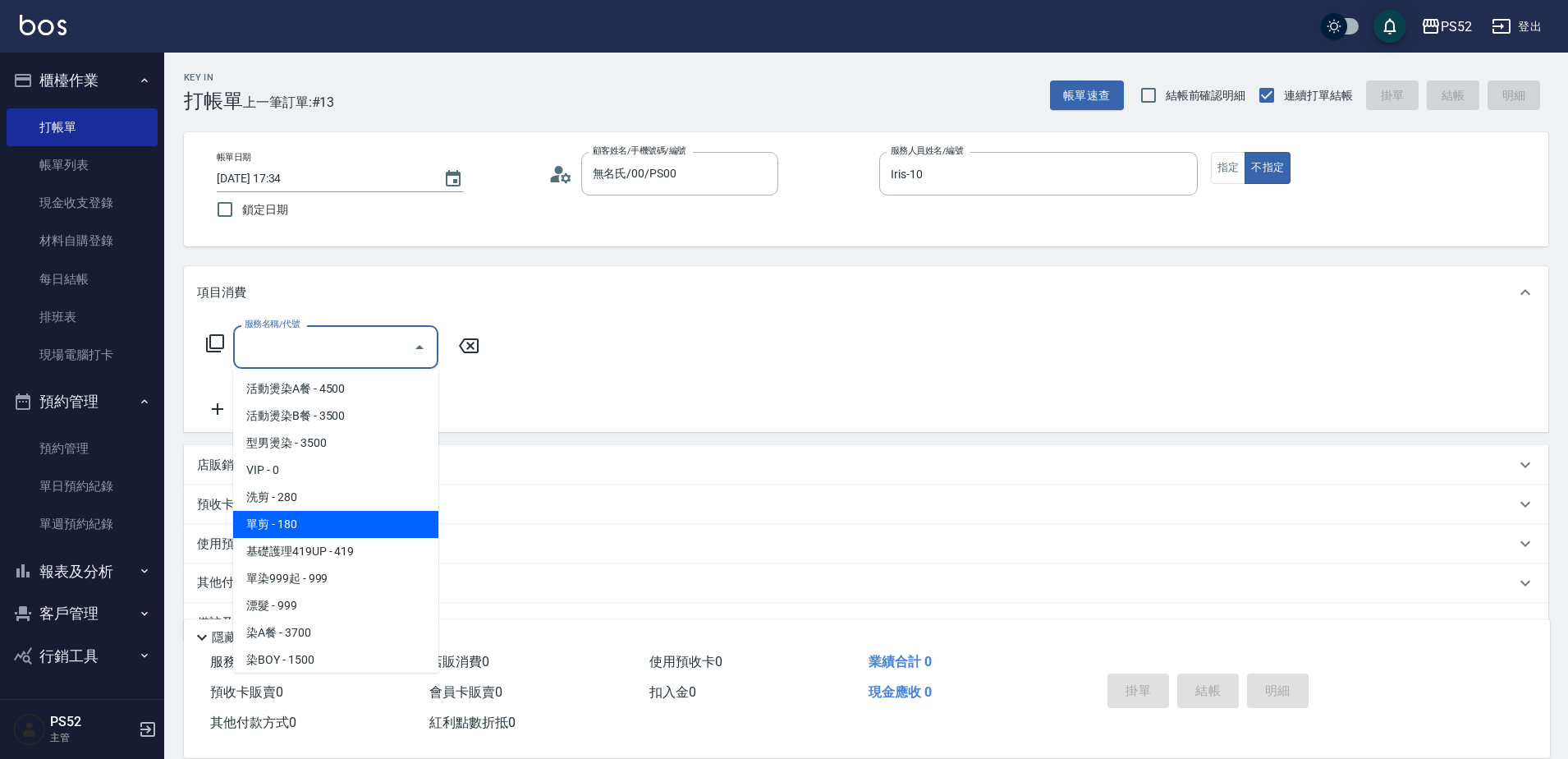
click at [347, 523] on span "單剪 - 180" at bounding box center [335, 524] width 205 height 27
type input "單剪(C2)"
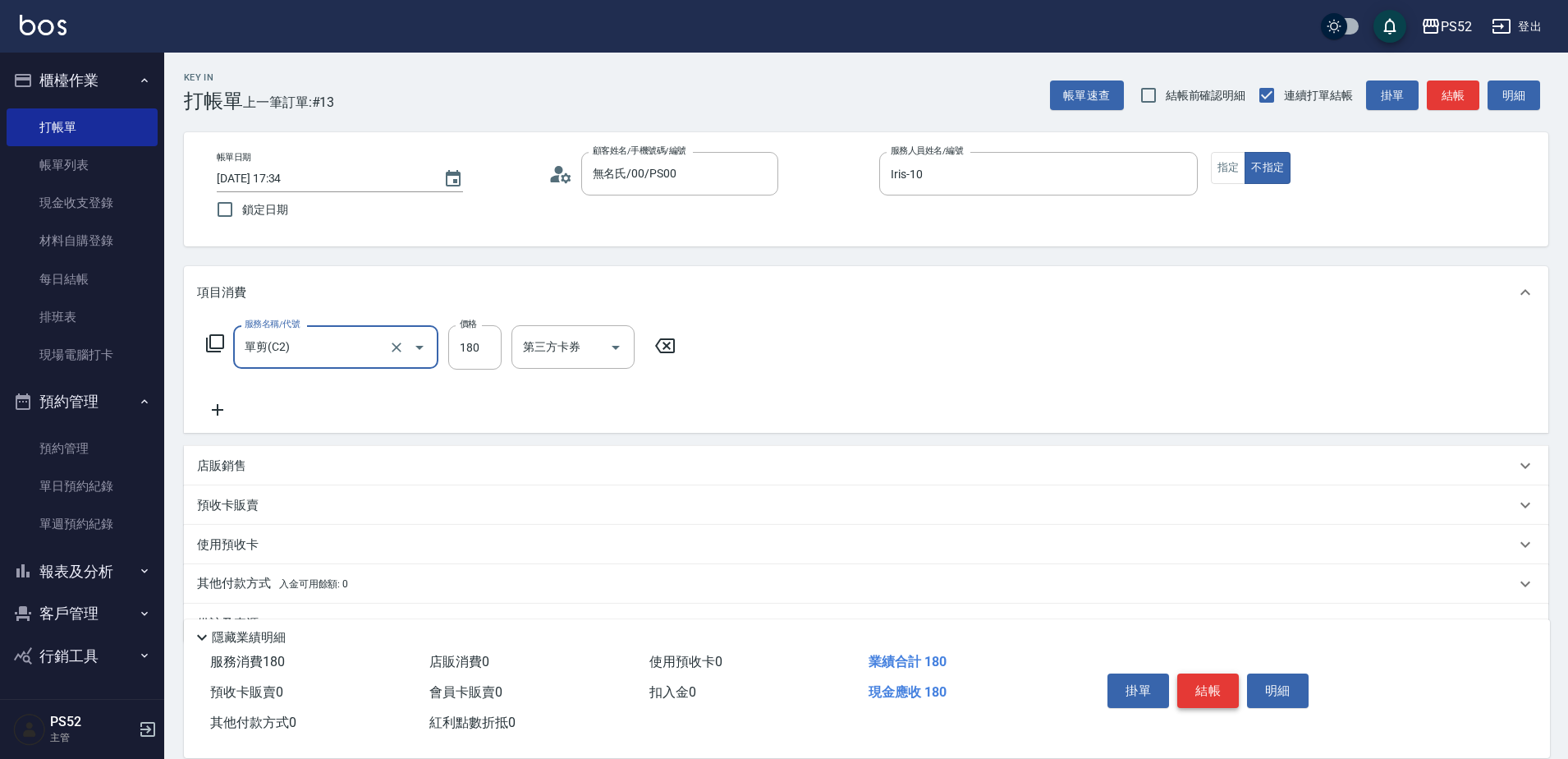
click at [1194, 674] on button "結帳" at bounding box center [1209, 690] width 61 height 34
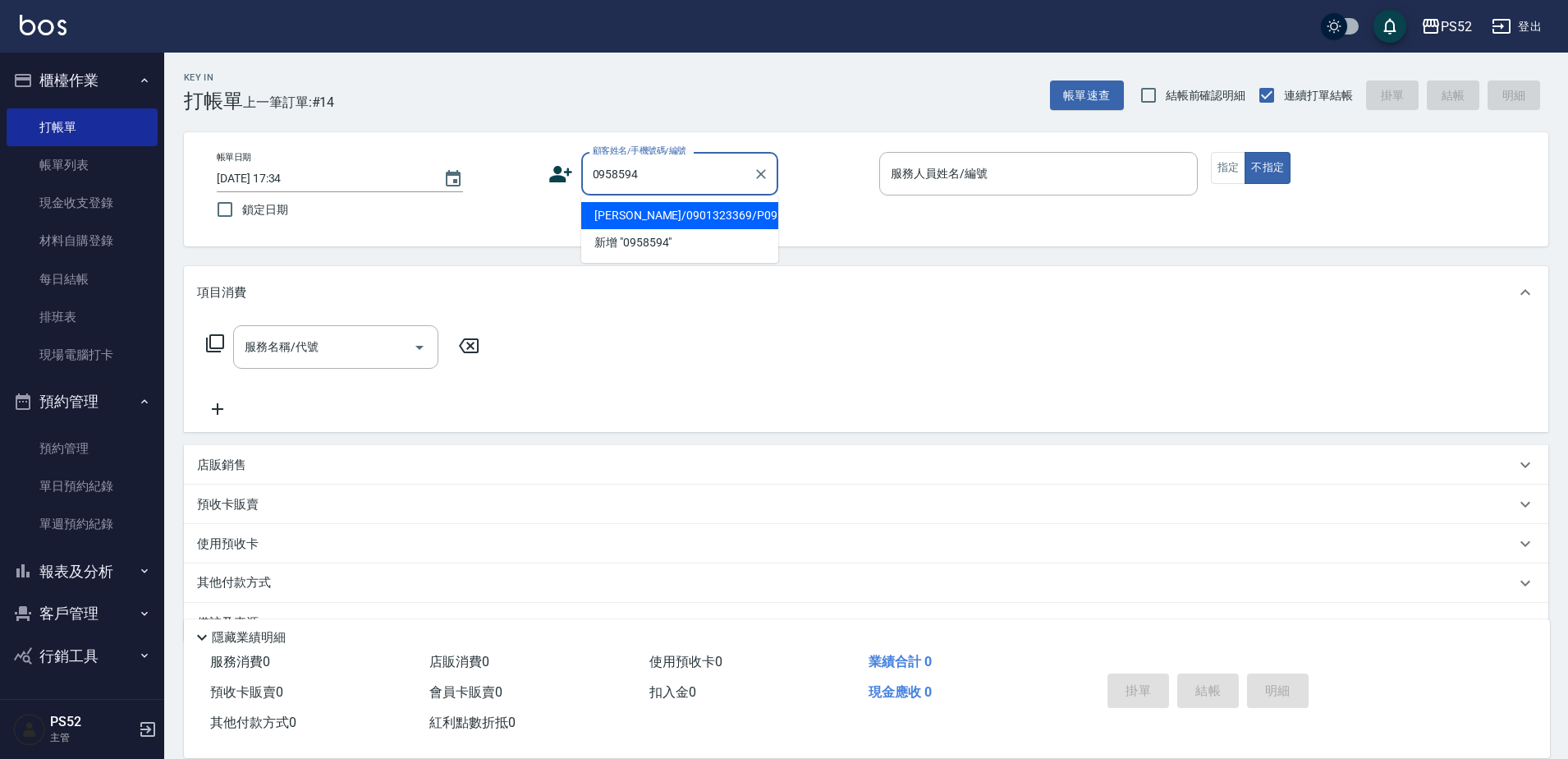
click at [737, 230] on li "[PERSON_NAME]/0901323369/P0958594128" at bounding box center [680, 216] width 197 height 27
type input "[PERSON_NAME]/0901323369/P0958594128"
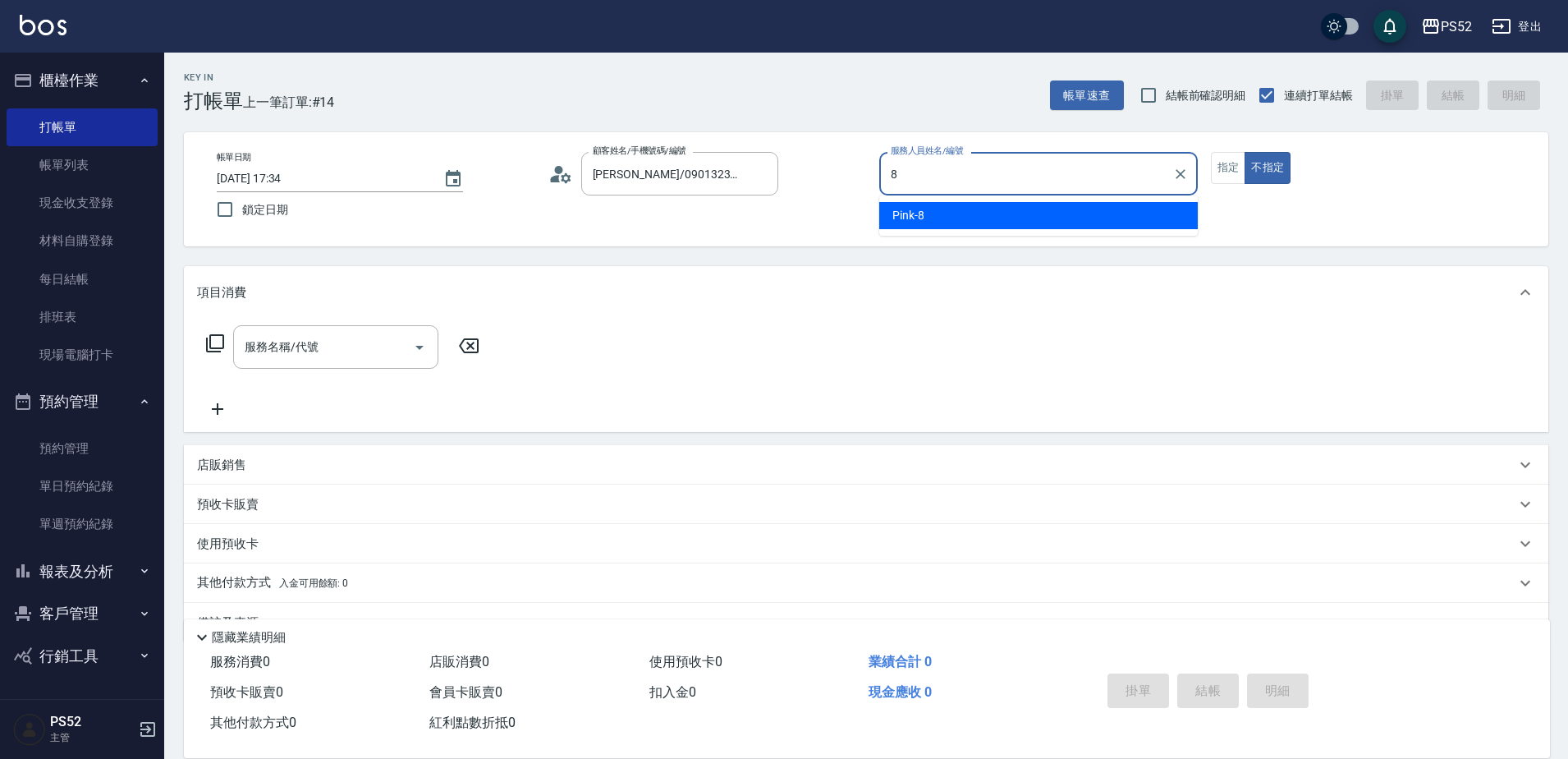
type input "Pink-8"
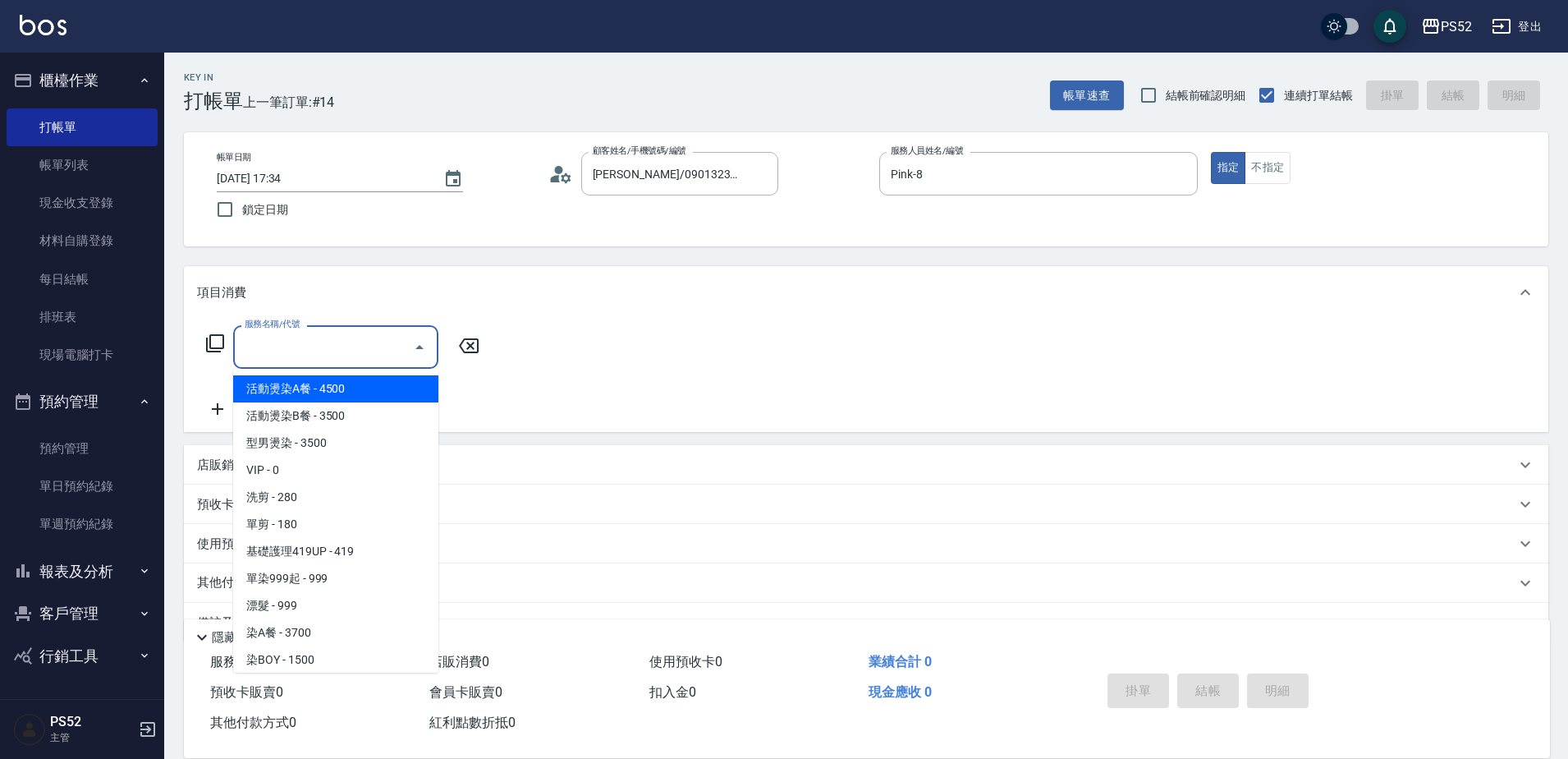
click at [337, 351] on input "服務名稱/代號" at bounding box center [323, 347] width 166 height 29
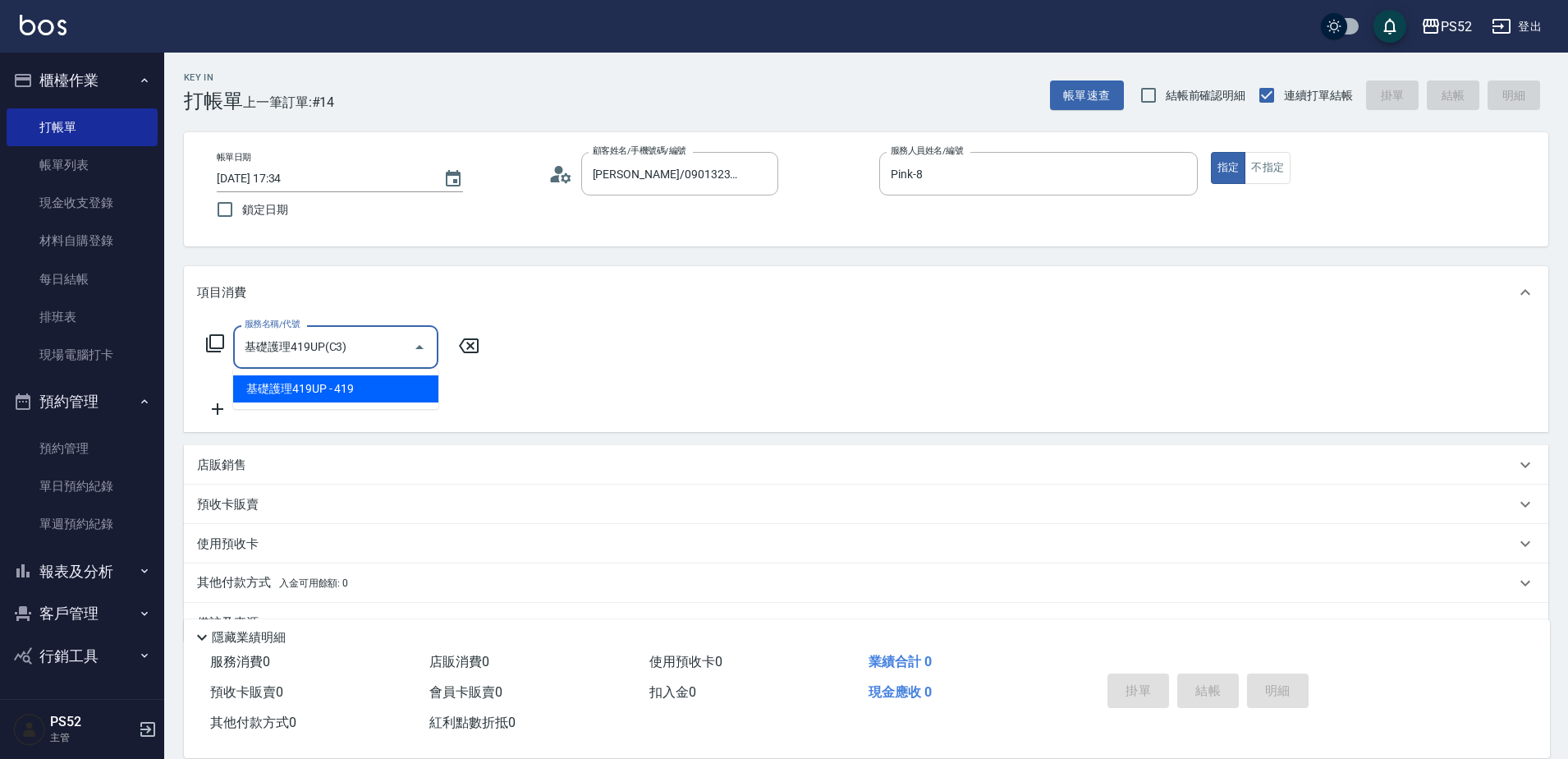
type input "基礎護理419UP(C3)"
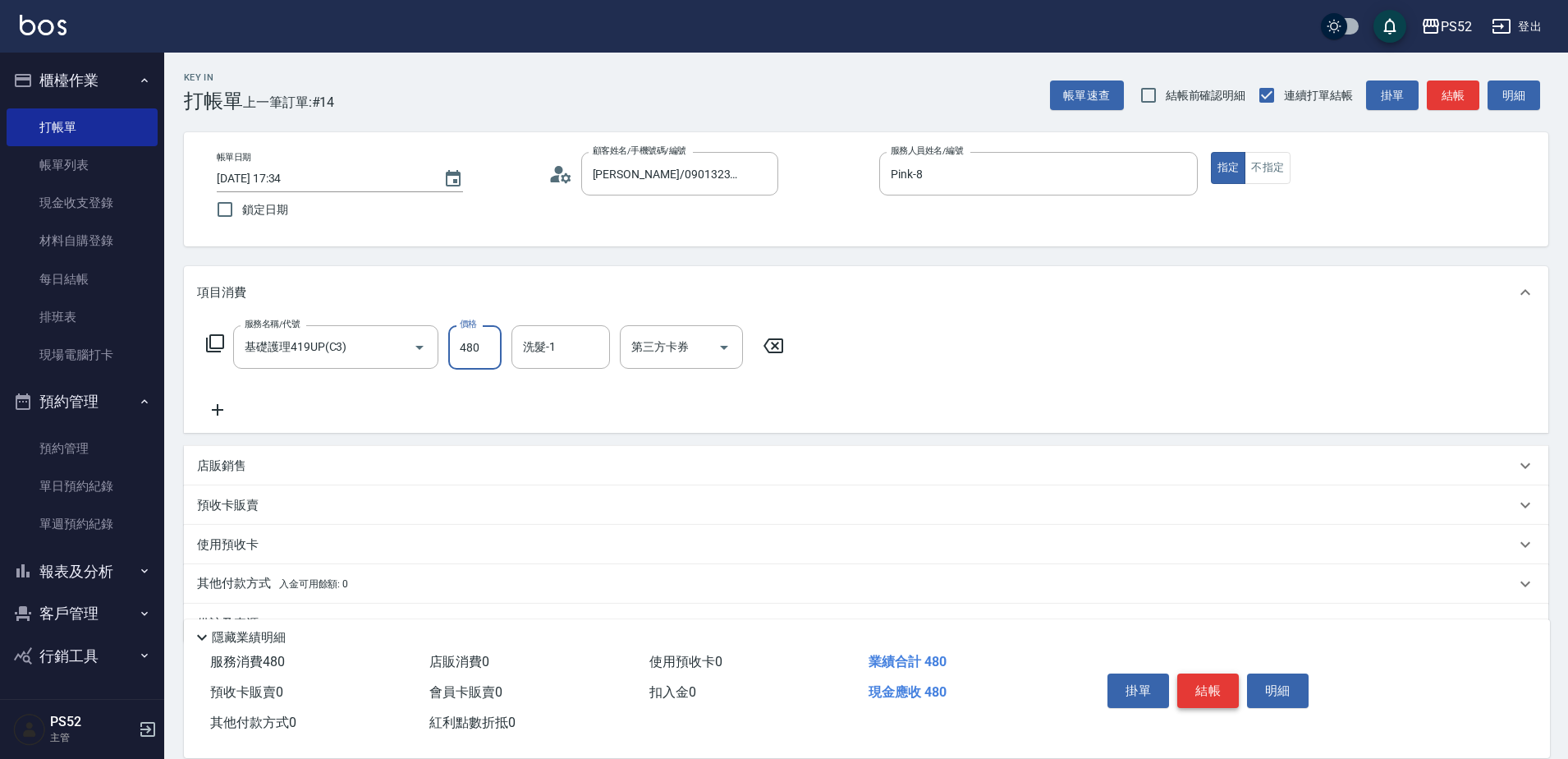
type input "480"
click at [1207, 673] on button "結帳" at bounding box center [1209, 690] width 61 height 34
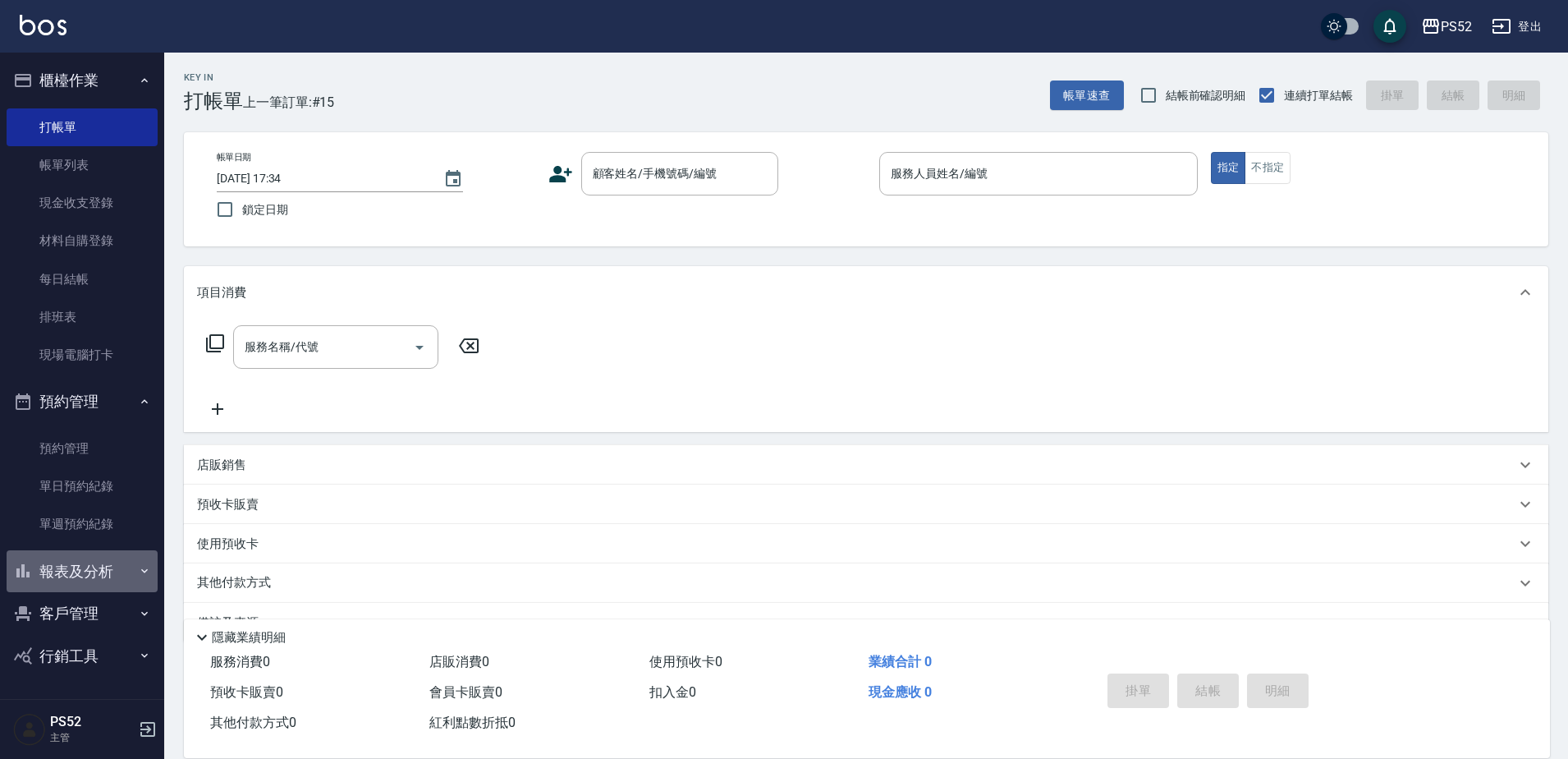
click at [118, 574] on button "報表及分析" at bounding box center [81, 571] width 151 height 42
click at [105, 480] on link "單日預約紀錄" at bounding box center [81, 486] width 151 height 38
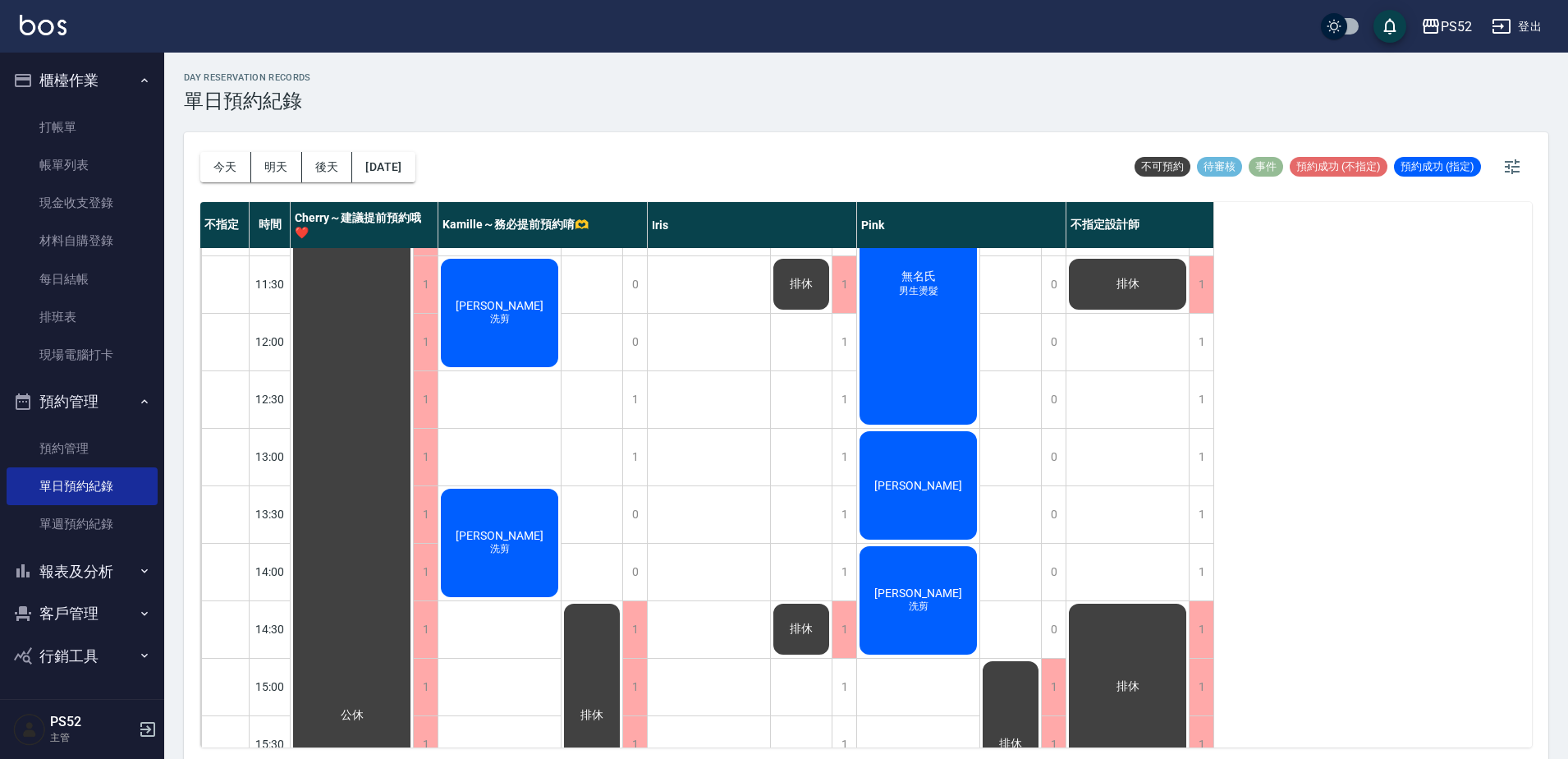
scroll to position [109, 0]
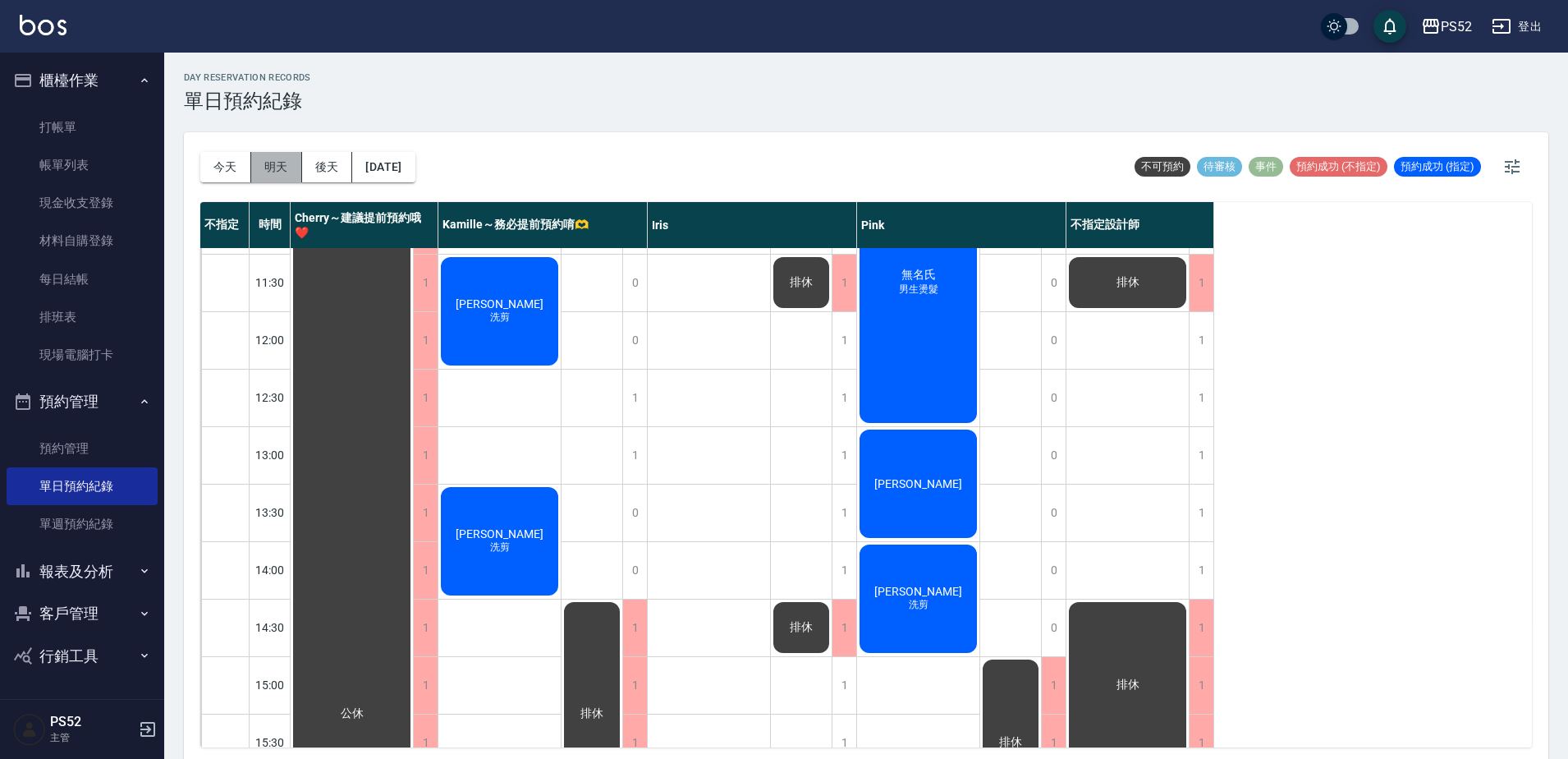
click at [279, 167] on button "明天" at bounding box center [276, 167] width 51 height 31
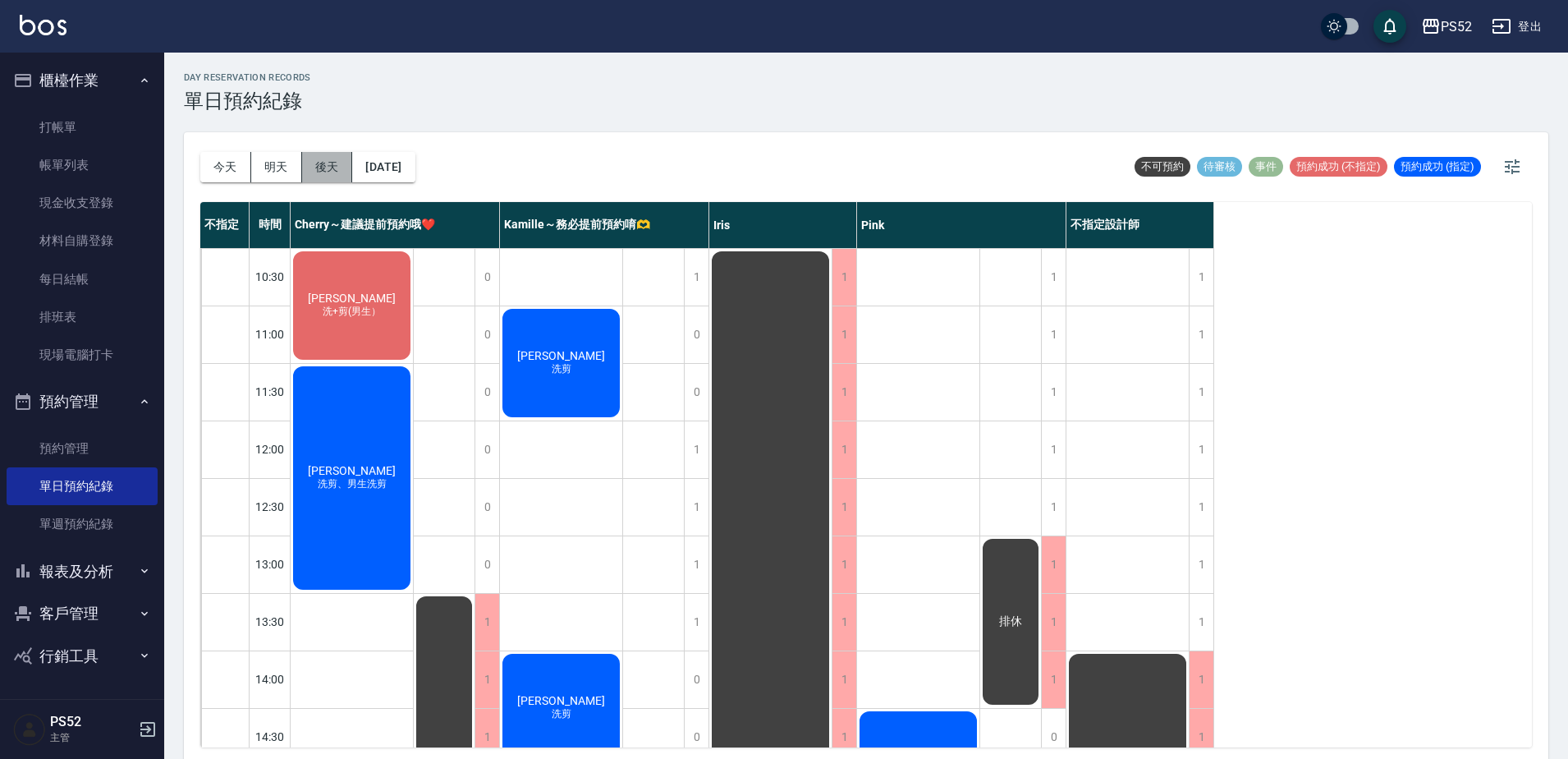
click at [346, 165] on button "後天" at bounding box center [328, 167] width 51 height 31
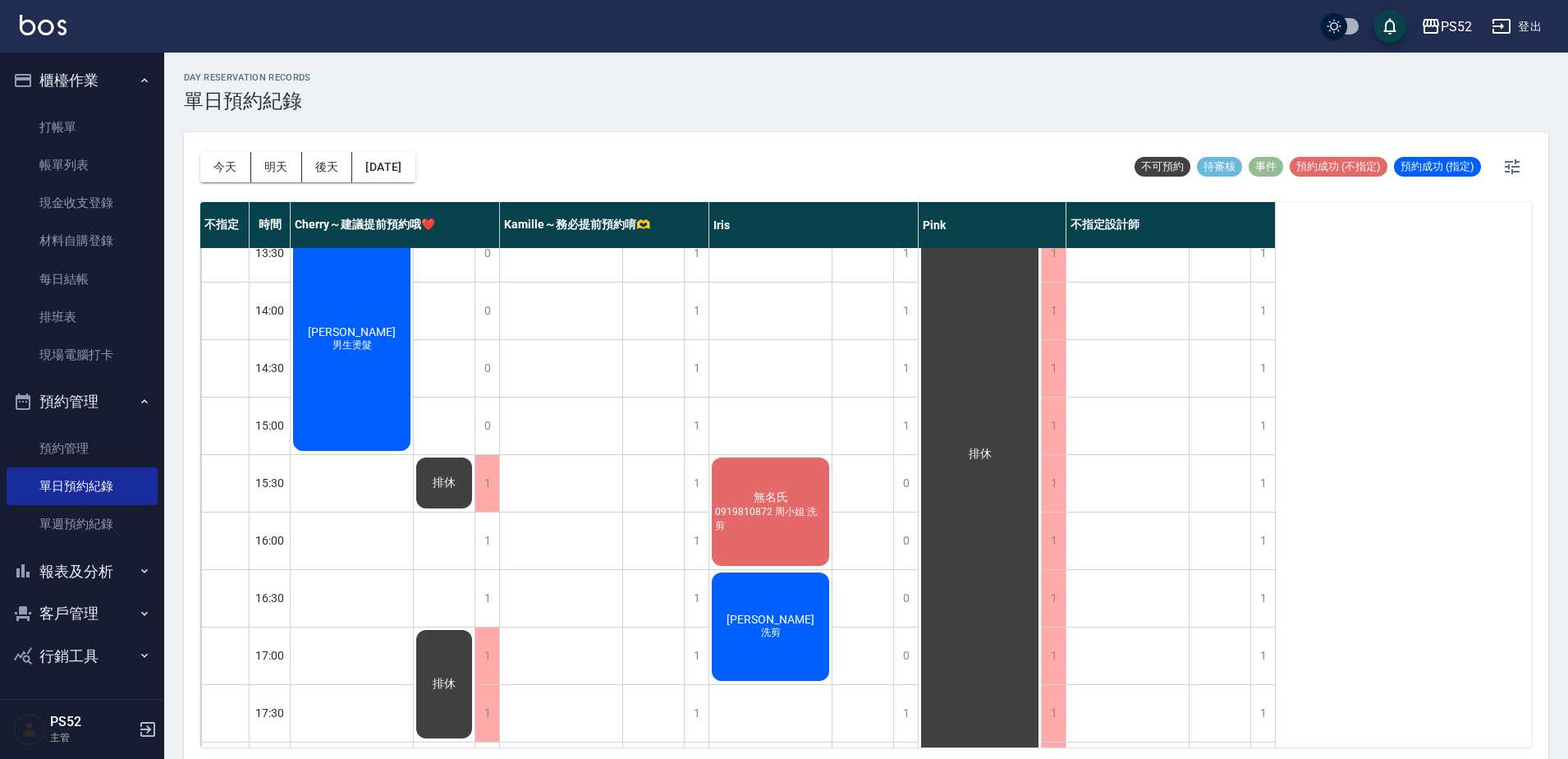
scroll to position [465, 0]
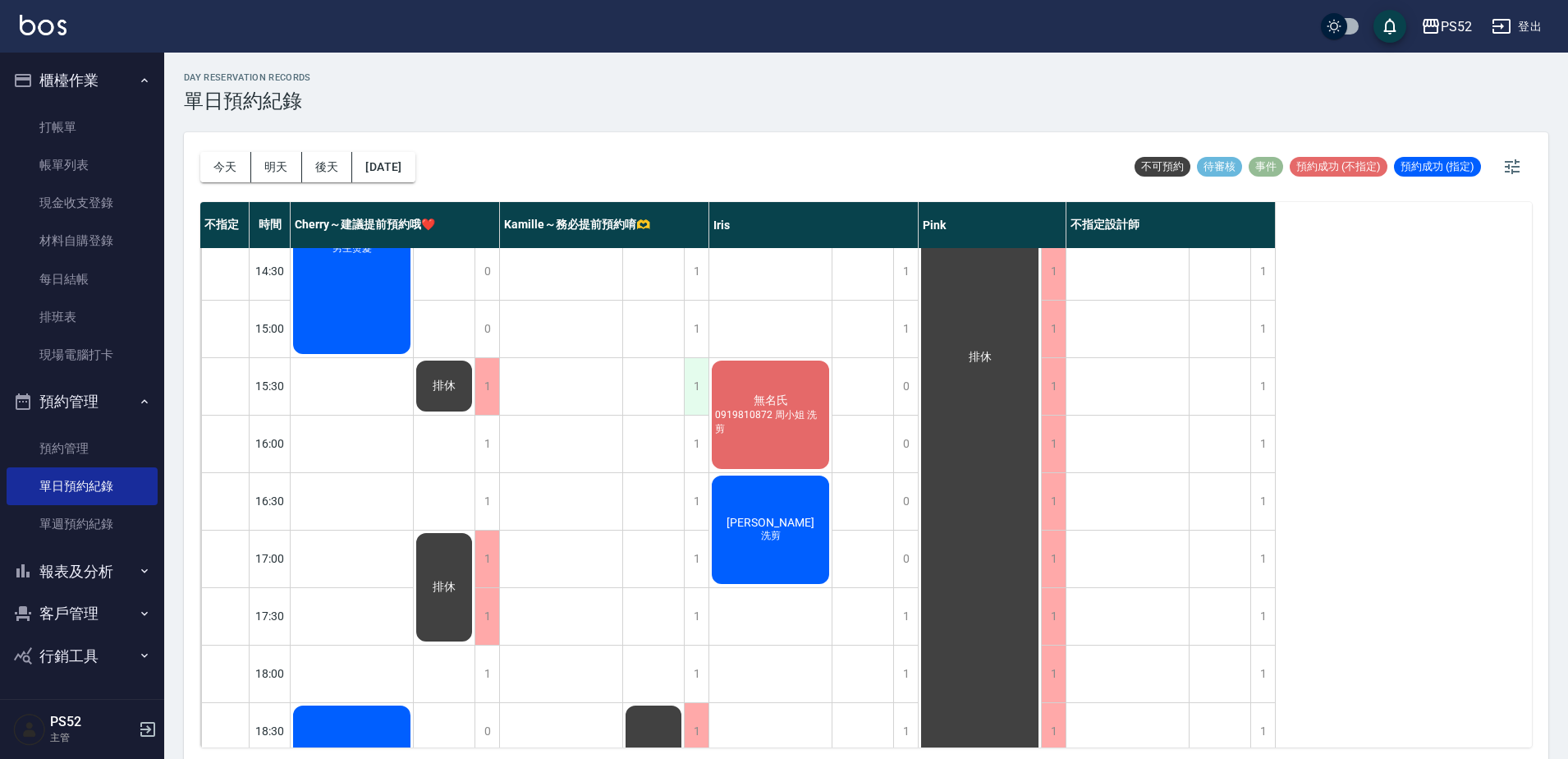
click at [692, 402] on div "1" at bounding box center [695, 386] width 24 height 57
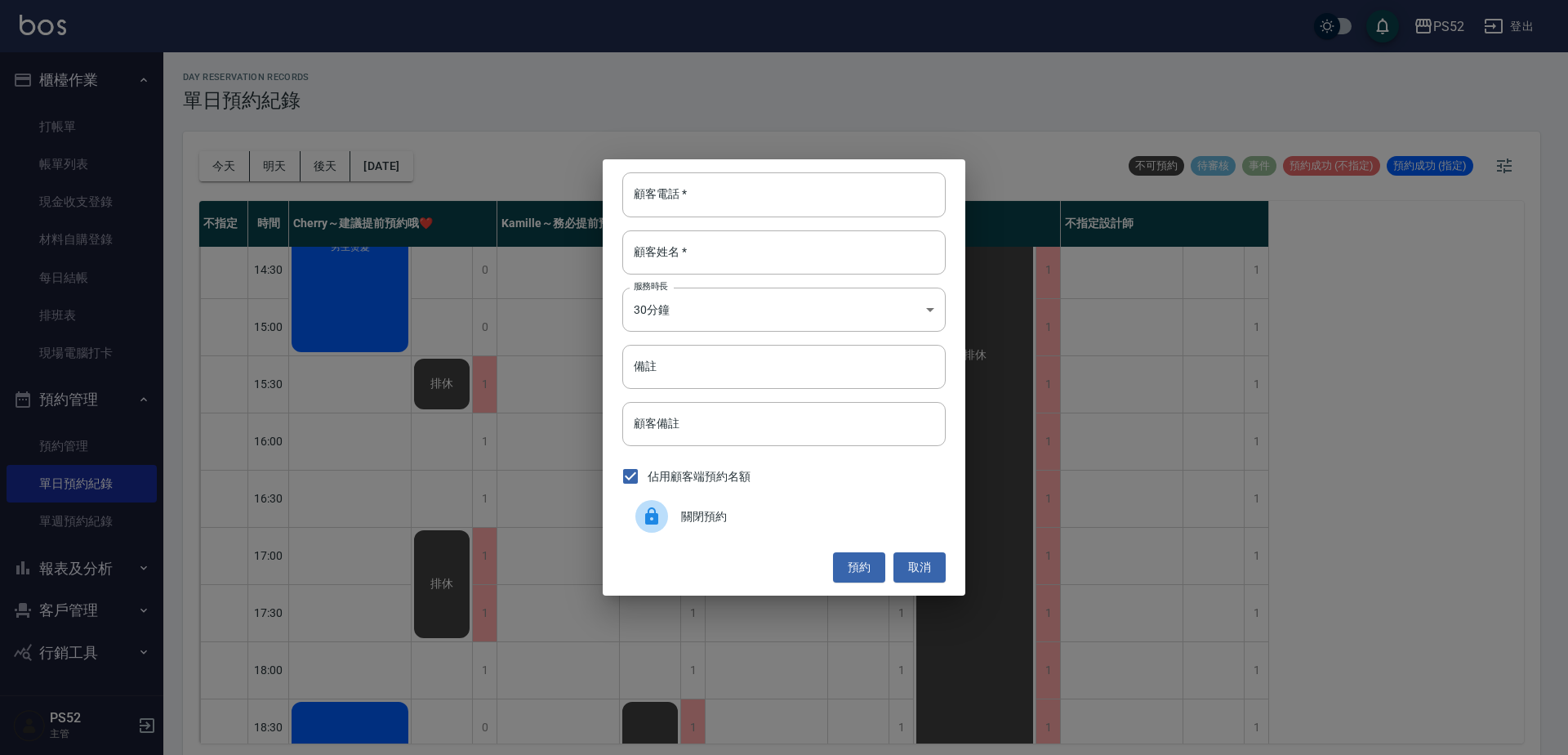
click at [683, 515] on span "關閉預約" at bounding box center [807, 516] width 252 height 17
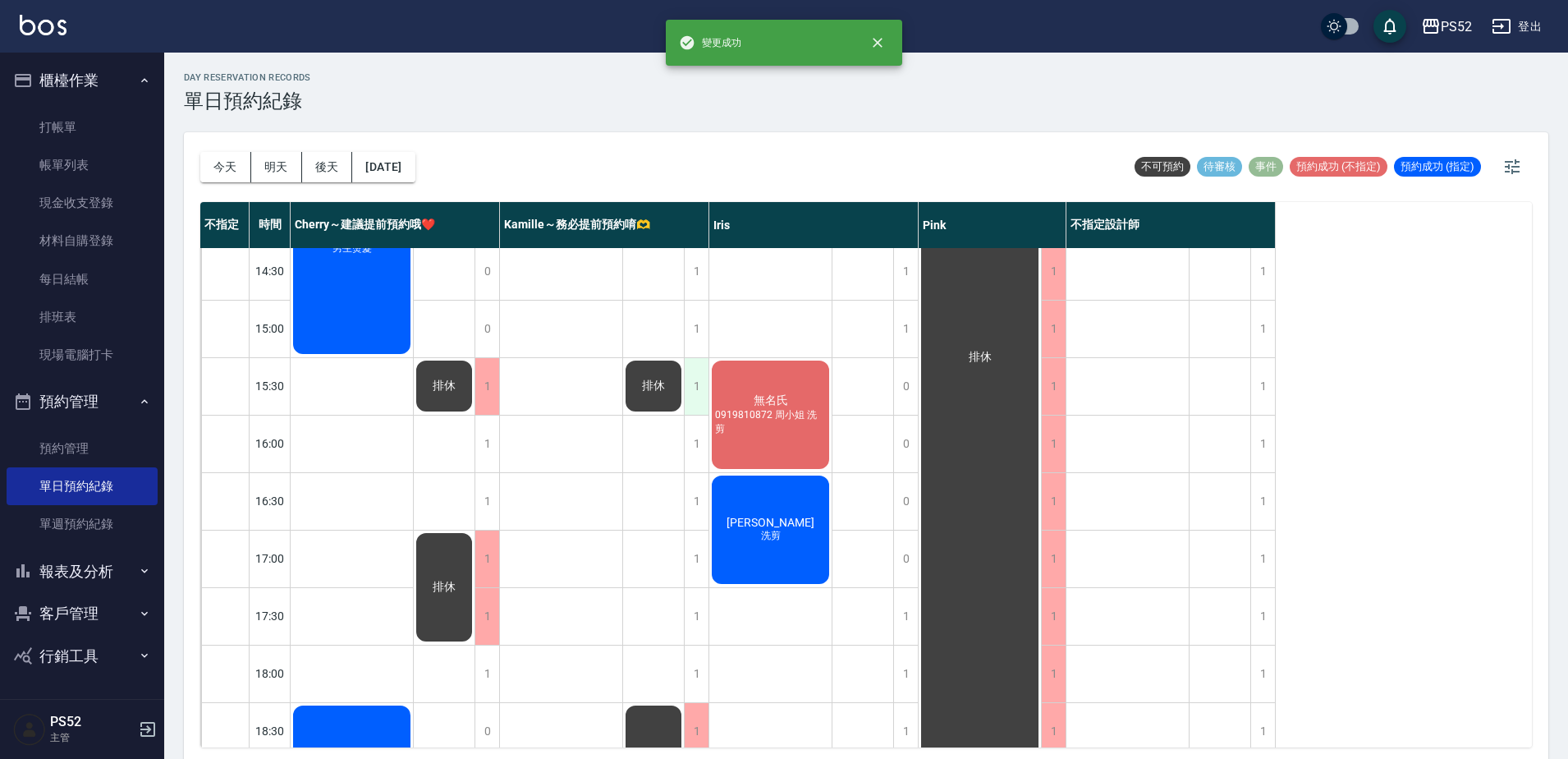
click at [695, 393] on div "1" at bounding box center [695, 386] width 24 height 57
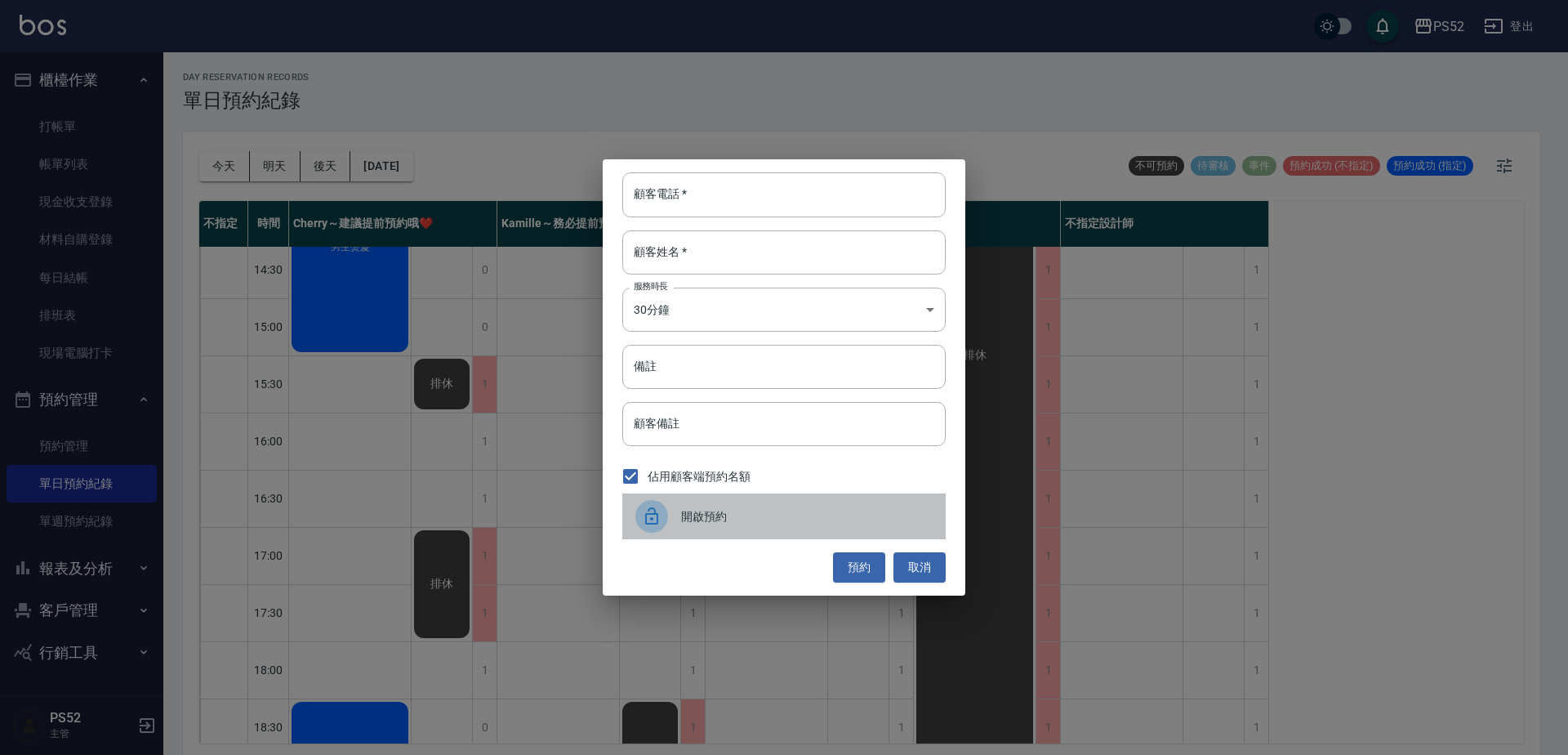
click at [703, 513] on span "開啟預約" at bounding box center [807, 516] width 252 height 17
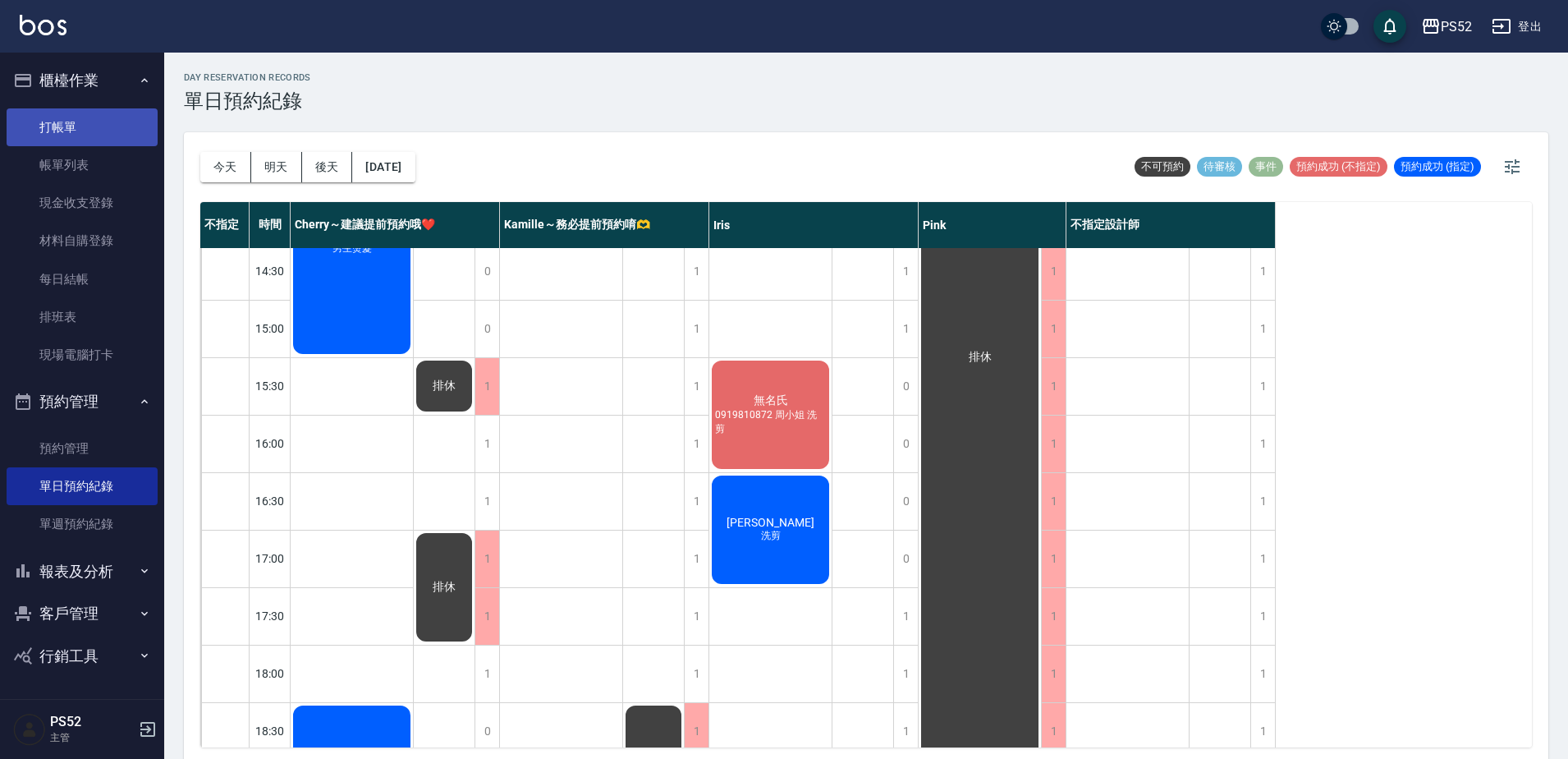
click at [96, 117] on link "打帳單" at bounding box center [81, 127] width 151 height 38
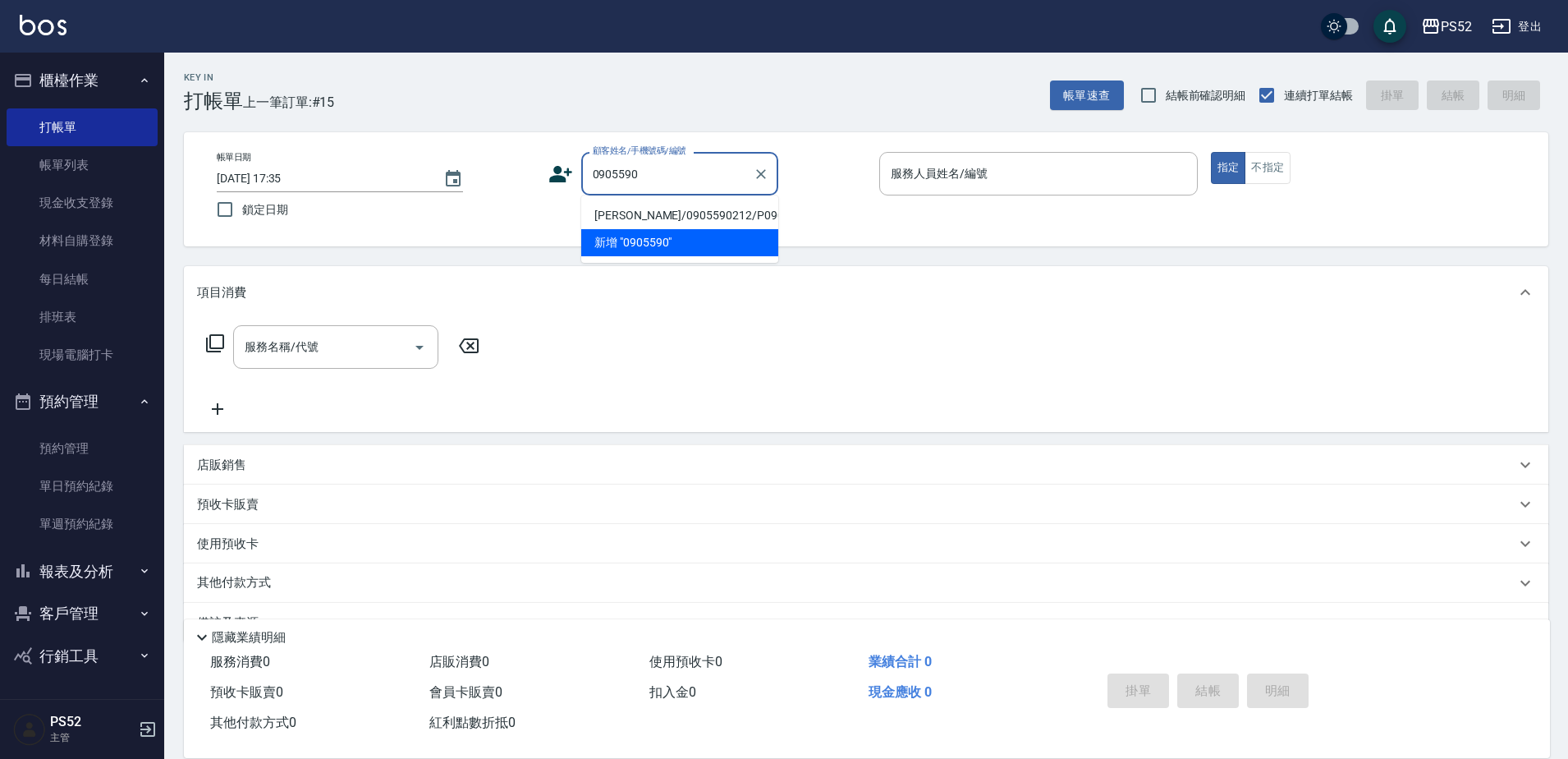
click at [621, 230] on li "[PERSON_NAME]/0905590212/P0905590212" at bounding box center [680, 216] width 197 height 27
type input "[PERSON_NAME]/0905590212/P0905590212"
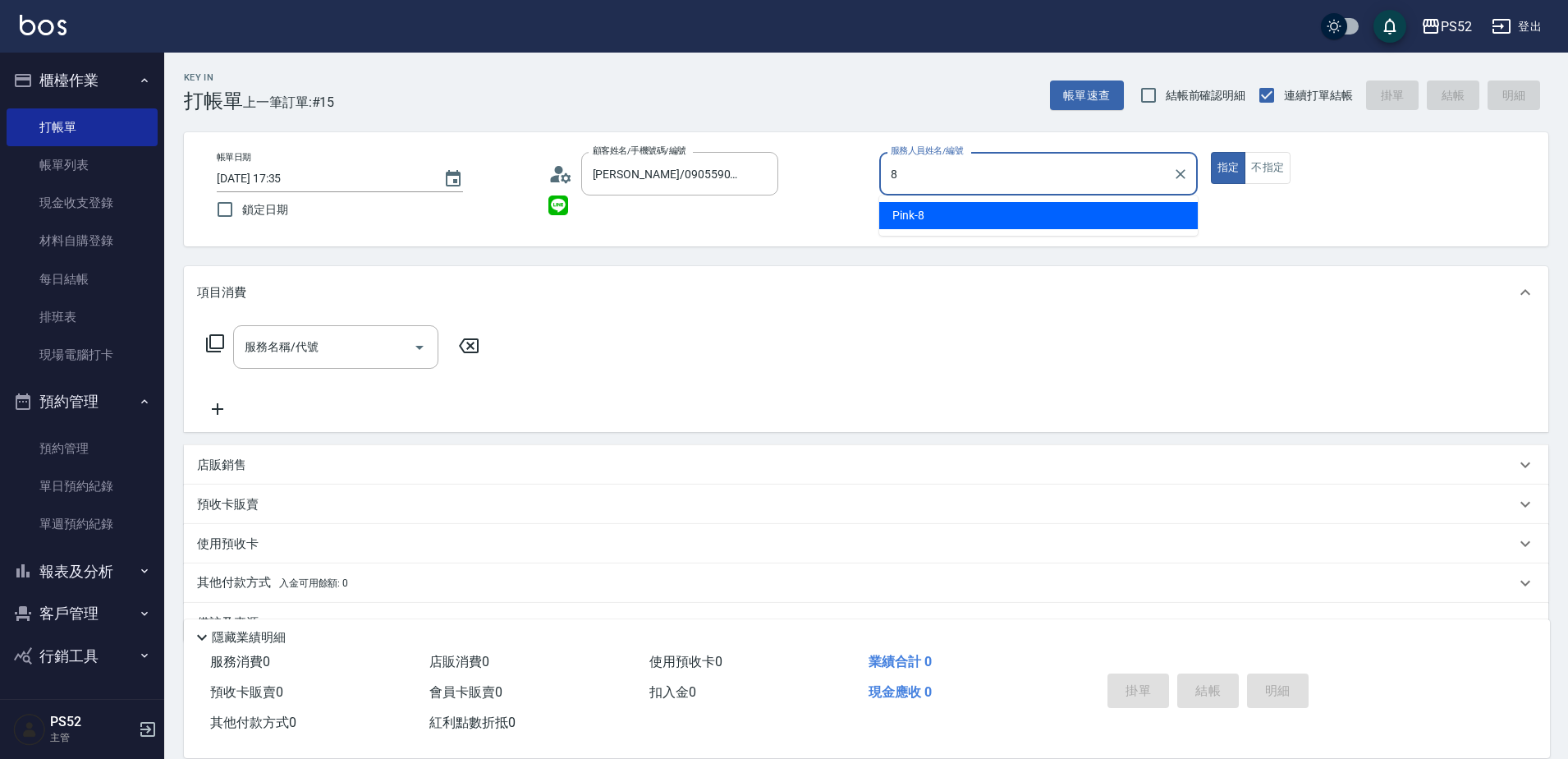
type input "Pink-8"
type button "true"
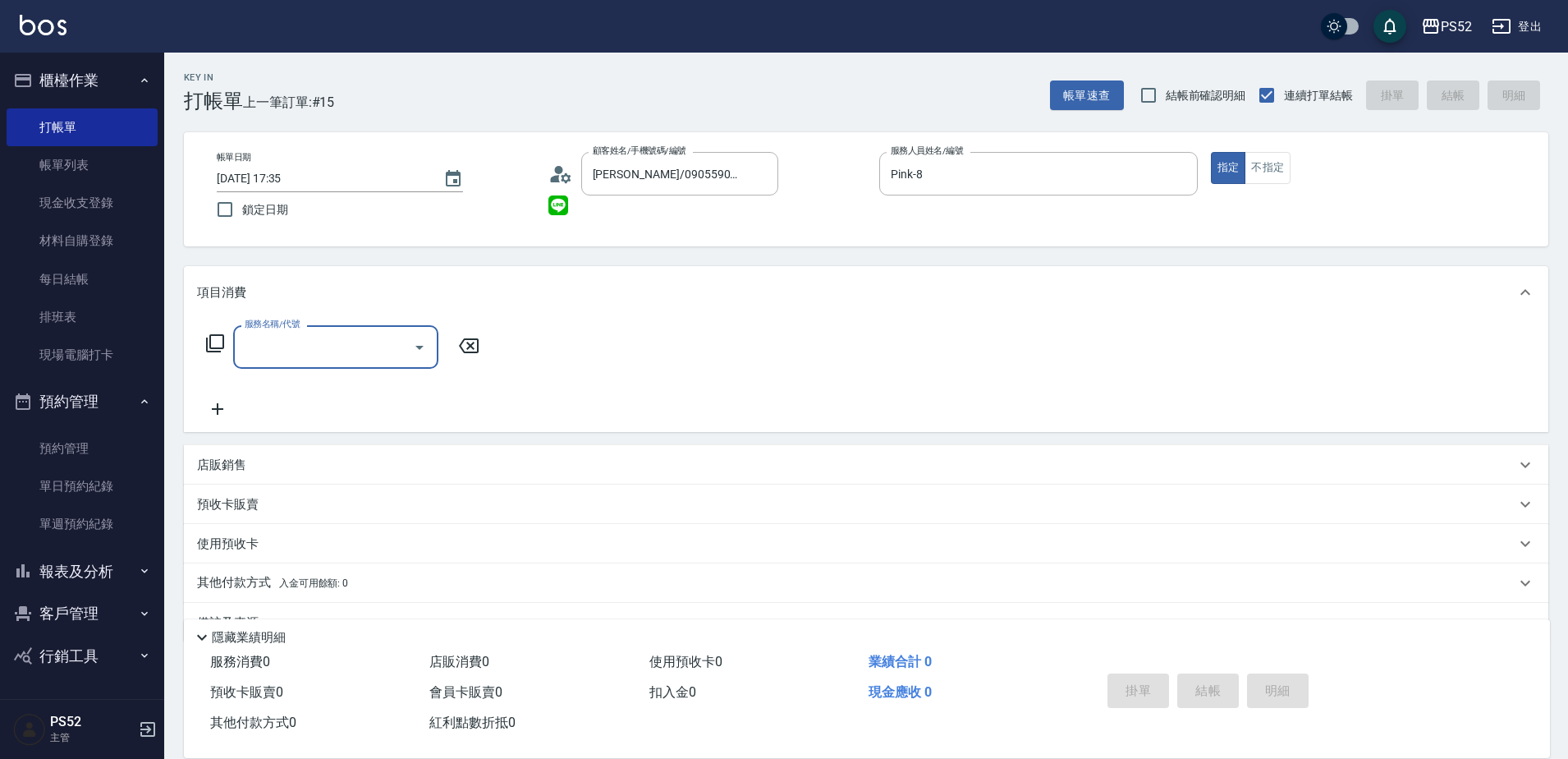
click at [271, 330] on label "服務名稱/代號" at bounding box center [272, 324] width 55 height 13
click at [271, 333] on input "服務名稱/代號" at bounding box center [323, 347] width 166 height 29
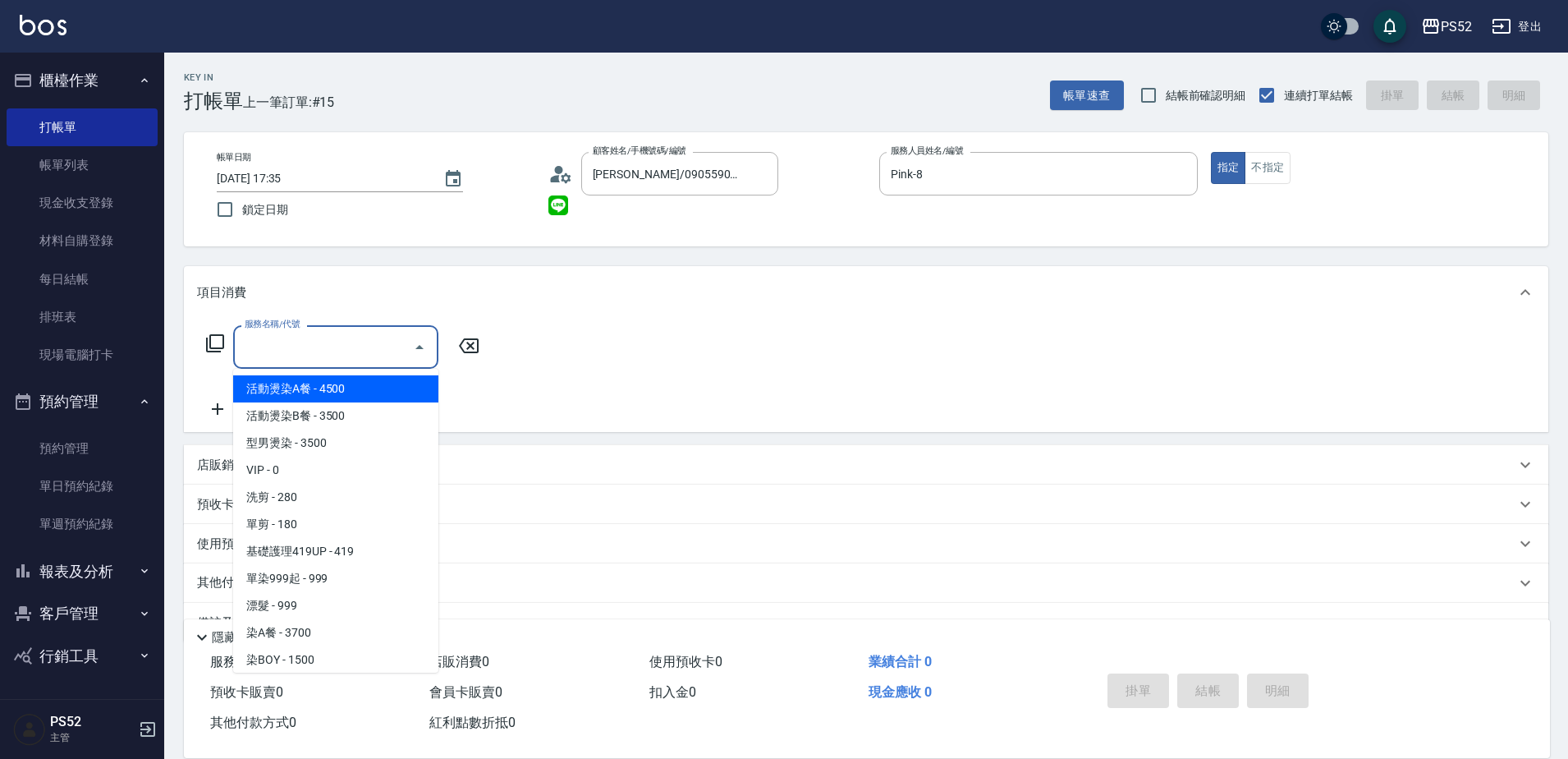
click at [282, 354] on input "服務名稱/代號" at bounding box center [323, 347] width 166 height 29
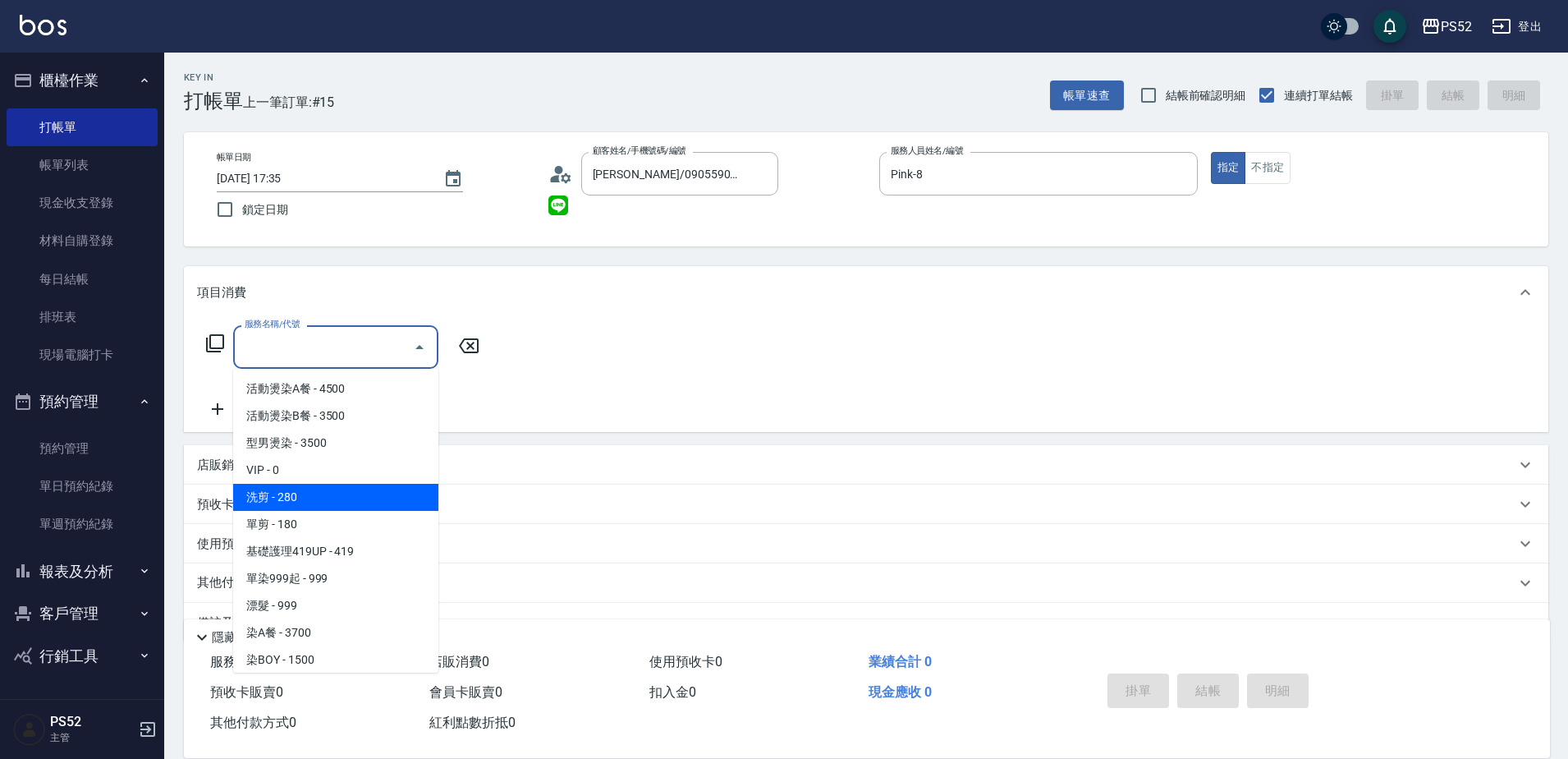
click at [290, 494] on span "洗剪 - 280" at bounding box center [335, 497] width 205 height 27
type input "洗剪(C1)"
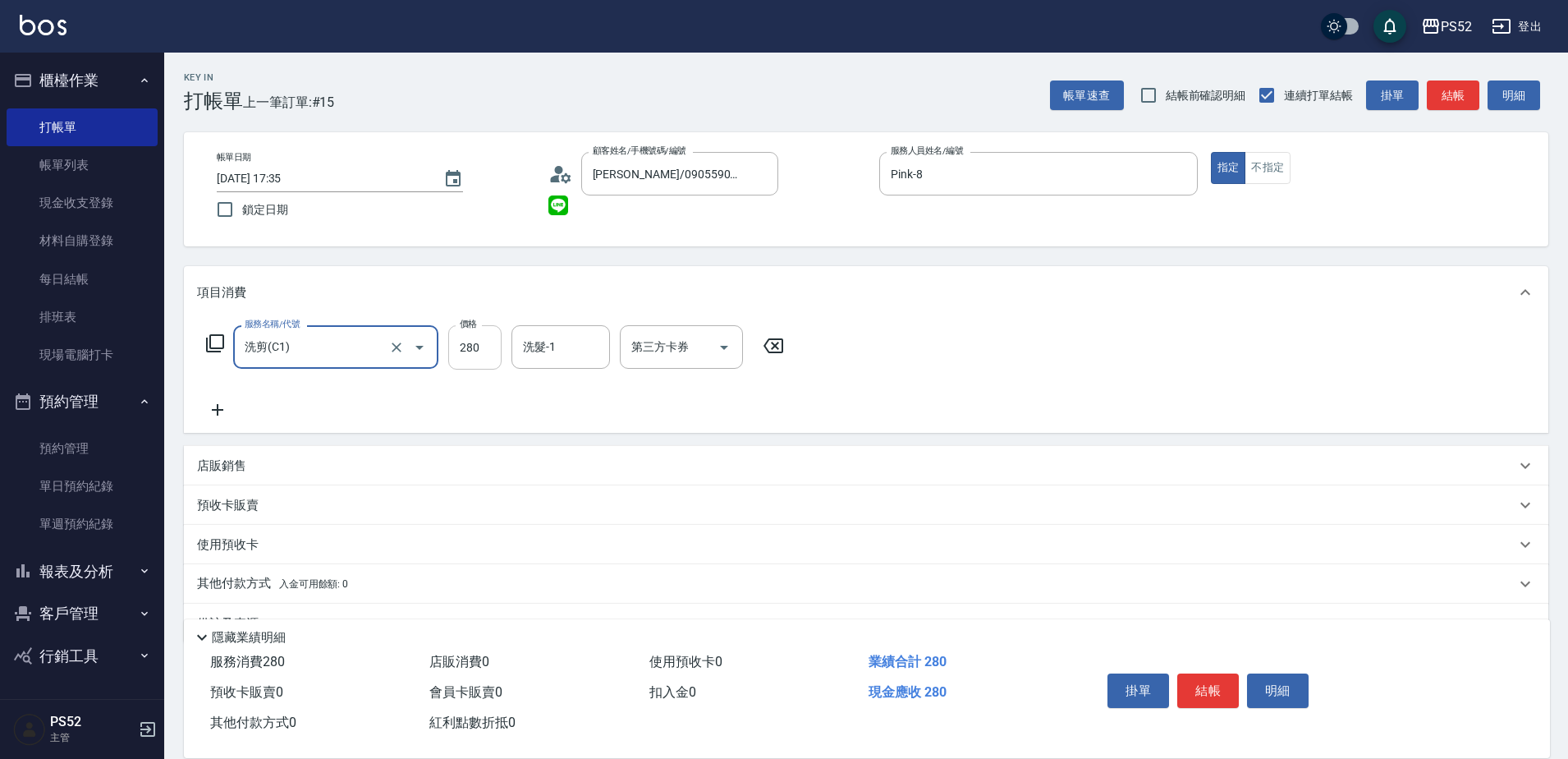
click at [500, 334] on input "280" at bounding box center [474, 347] width 53 height 44
type input "450"
click at [1200, 674] on button "結帳" at bounding box center [1209, 690] width 61 height 34
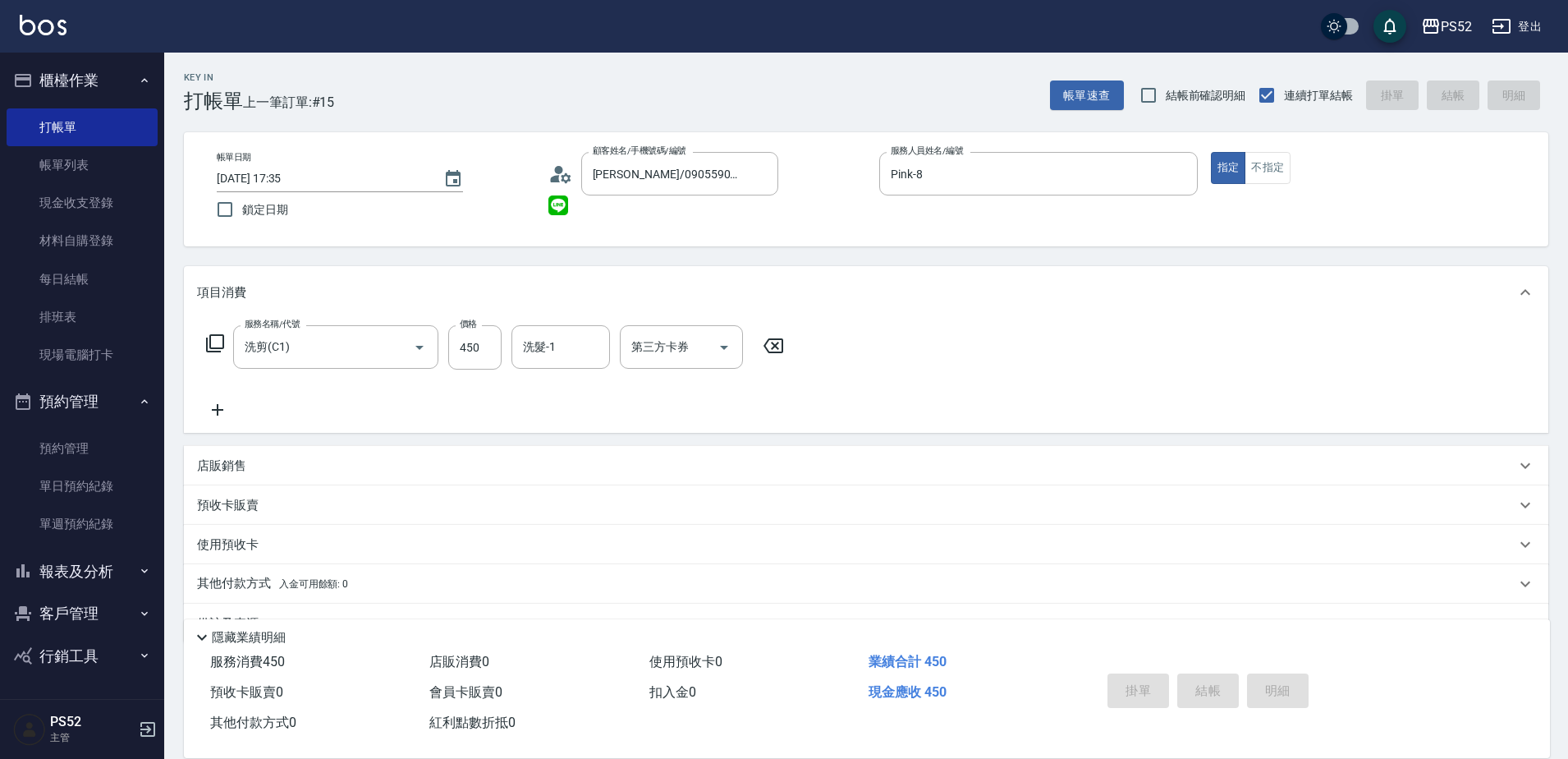
type input "[DATE] 17:37"
